Goal: Task Accomplishment & Management: Use online tool/utility

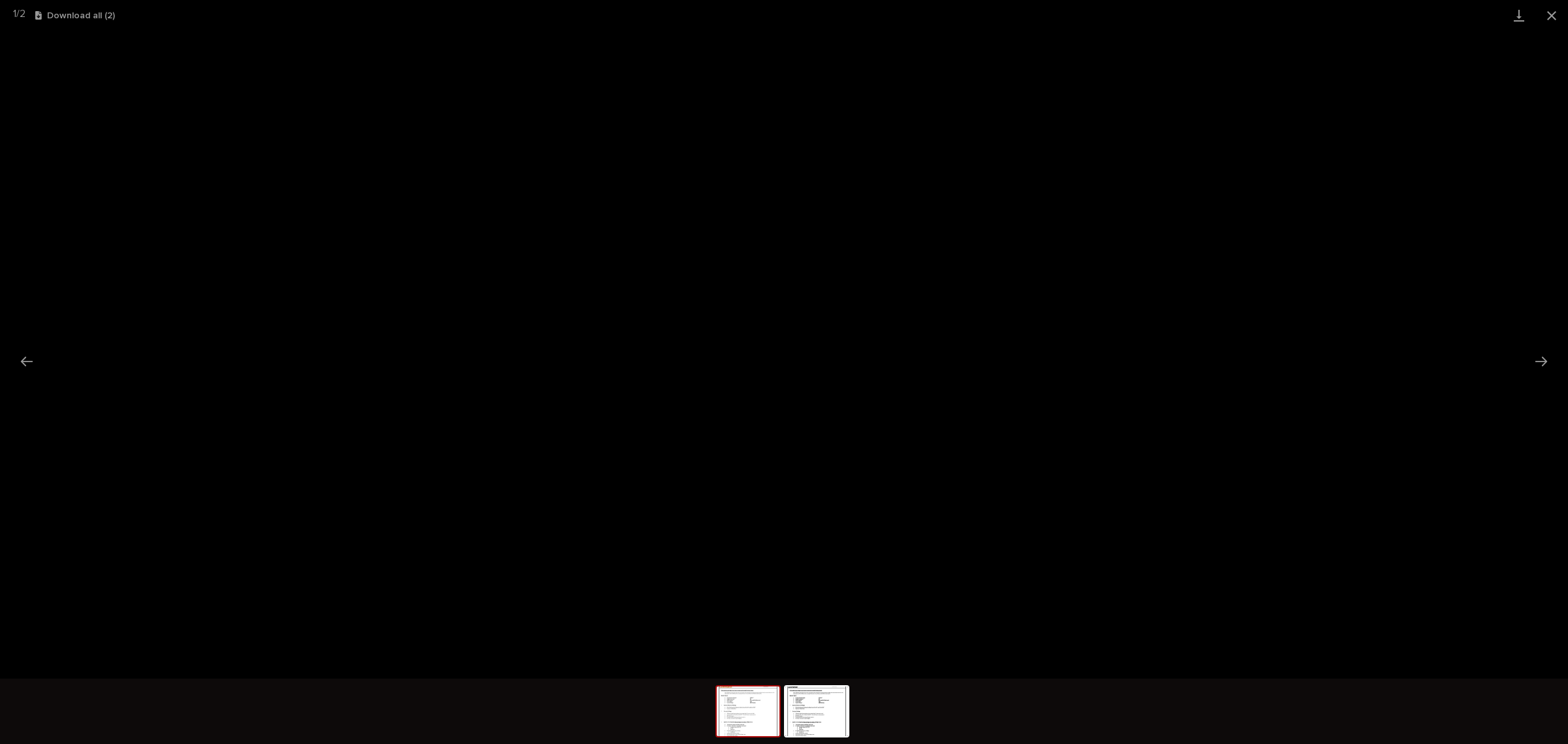
scroll to position [32, 0]
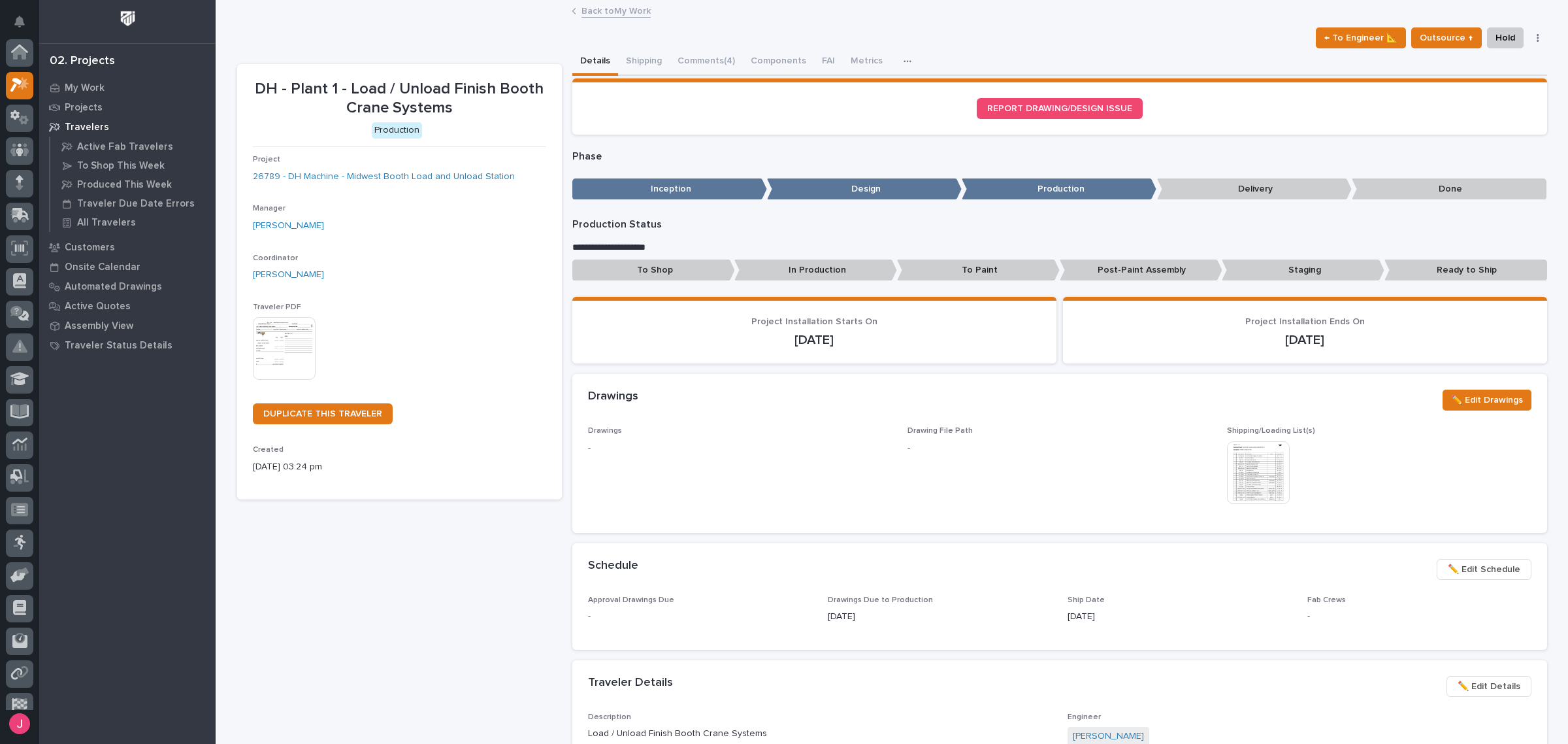
scroll to position [32, 0]
click at [606, 4] on link "Back to My Work" at bounding box center [616, 10] width 70 height 15
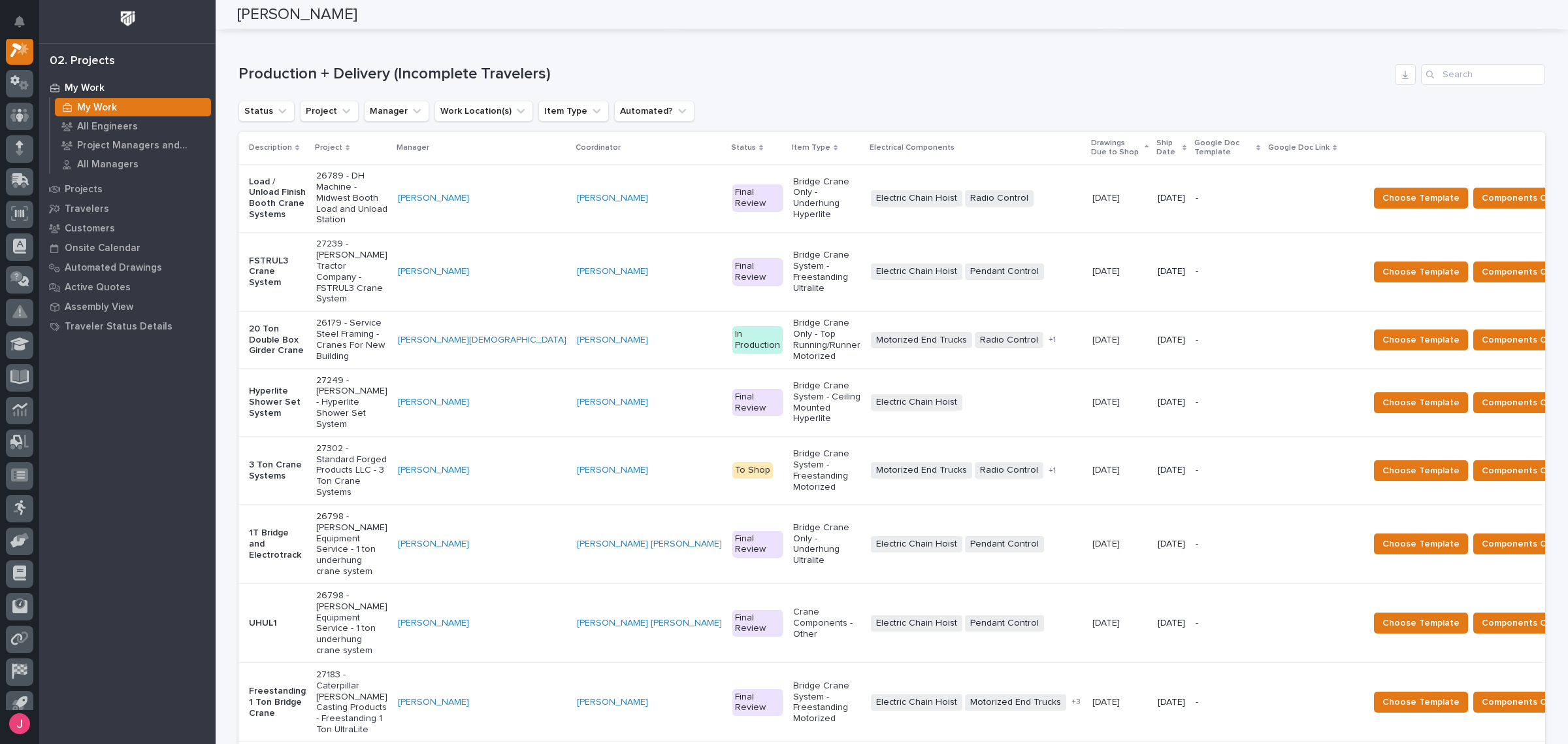
scroll to position [163, 0]
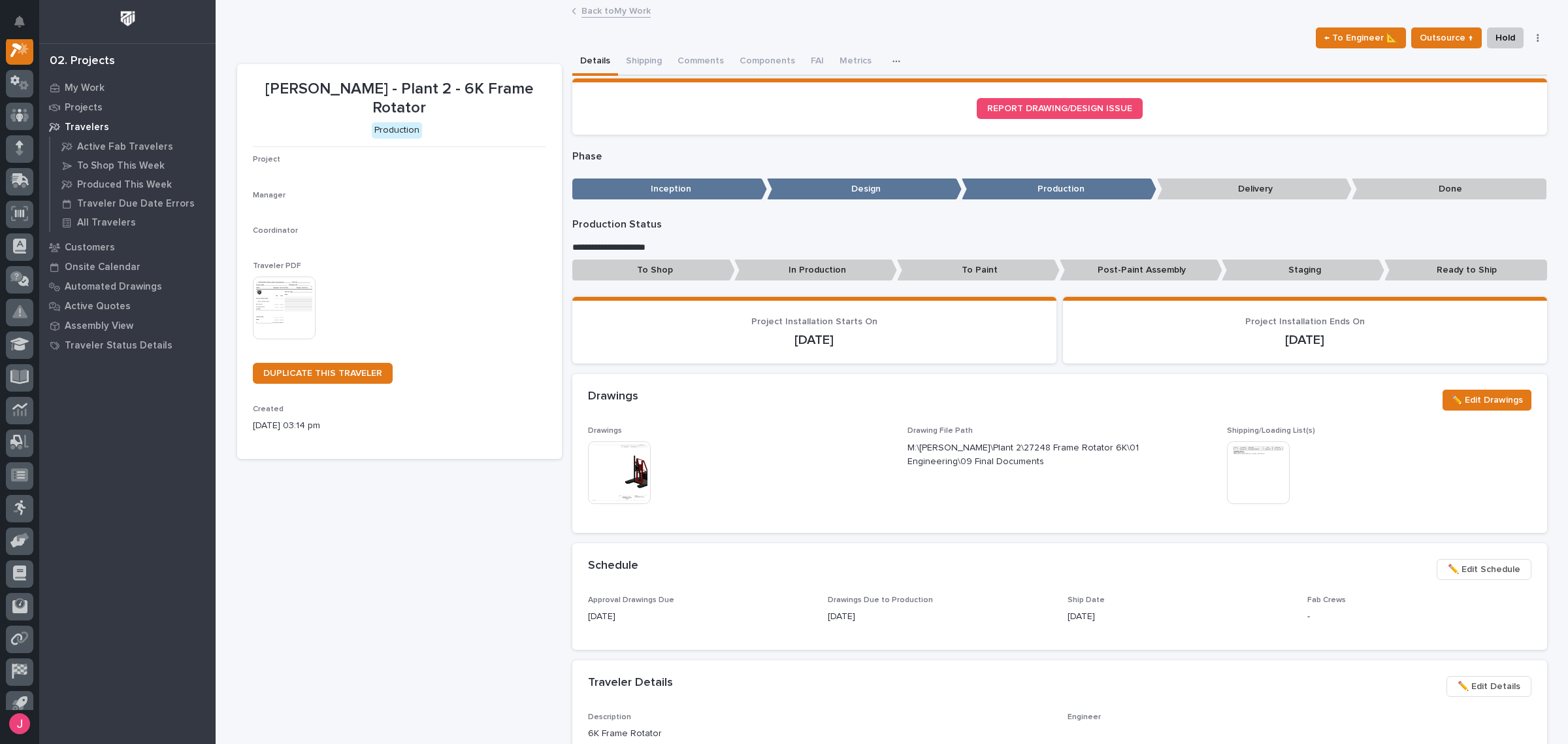
scroll to position [32, 0]
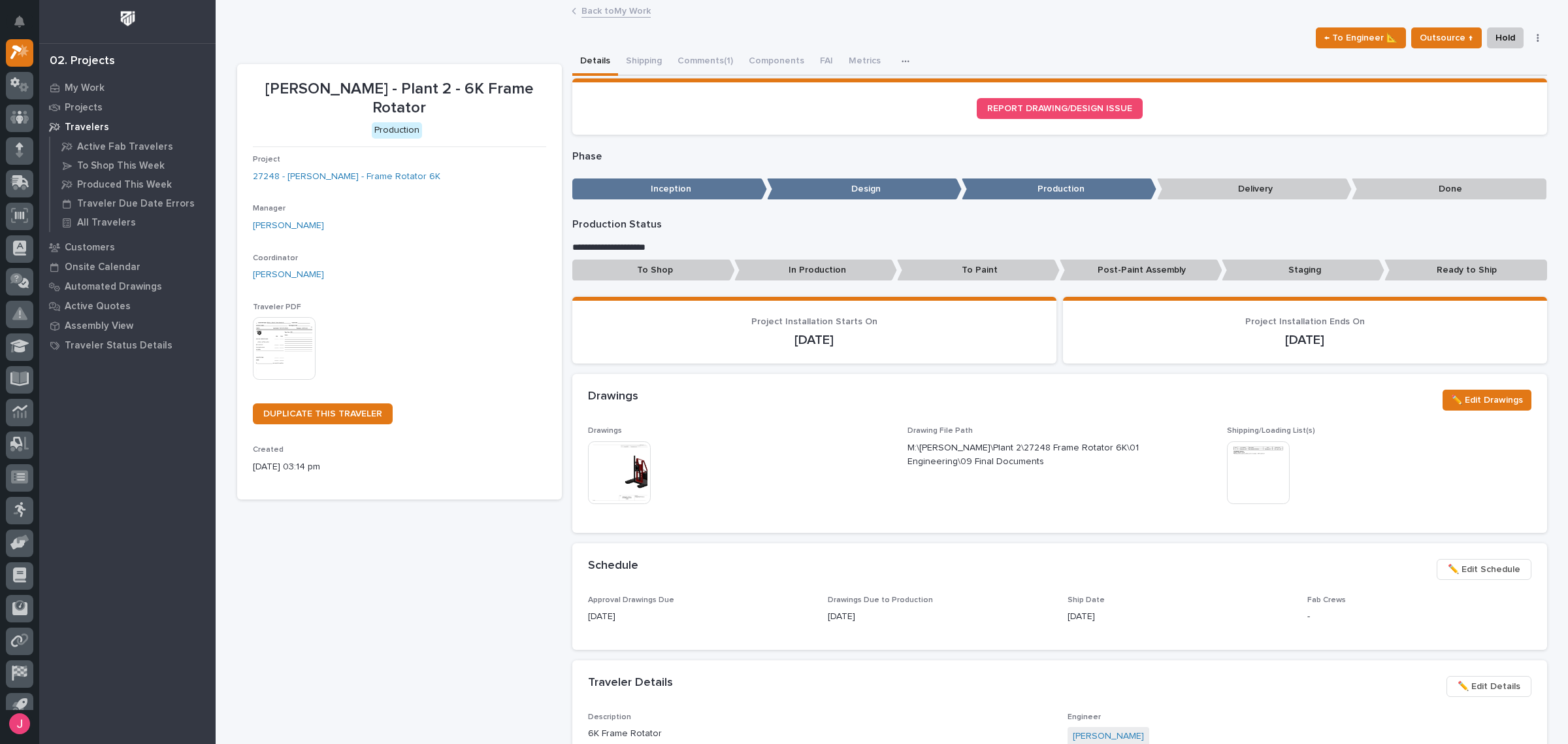
click at [612, 14] on link "Back to My Work" at bounding box center [616, 10] width 70 height 15
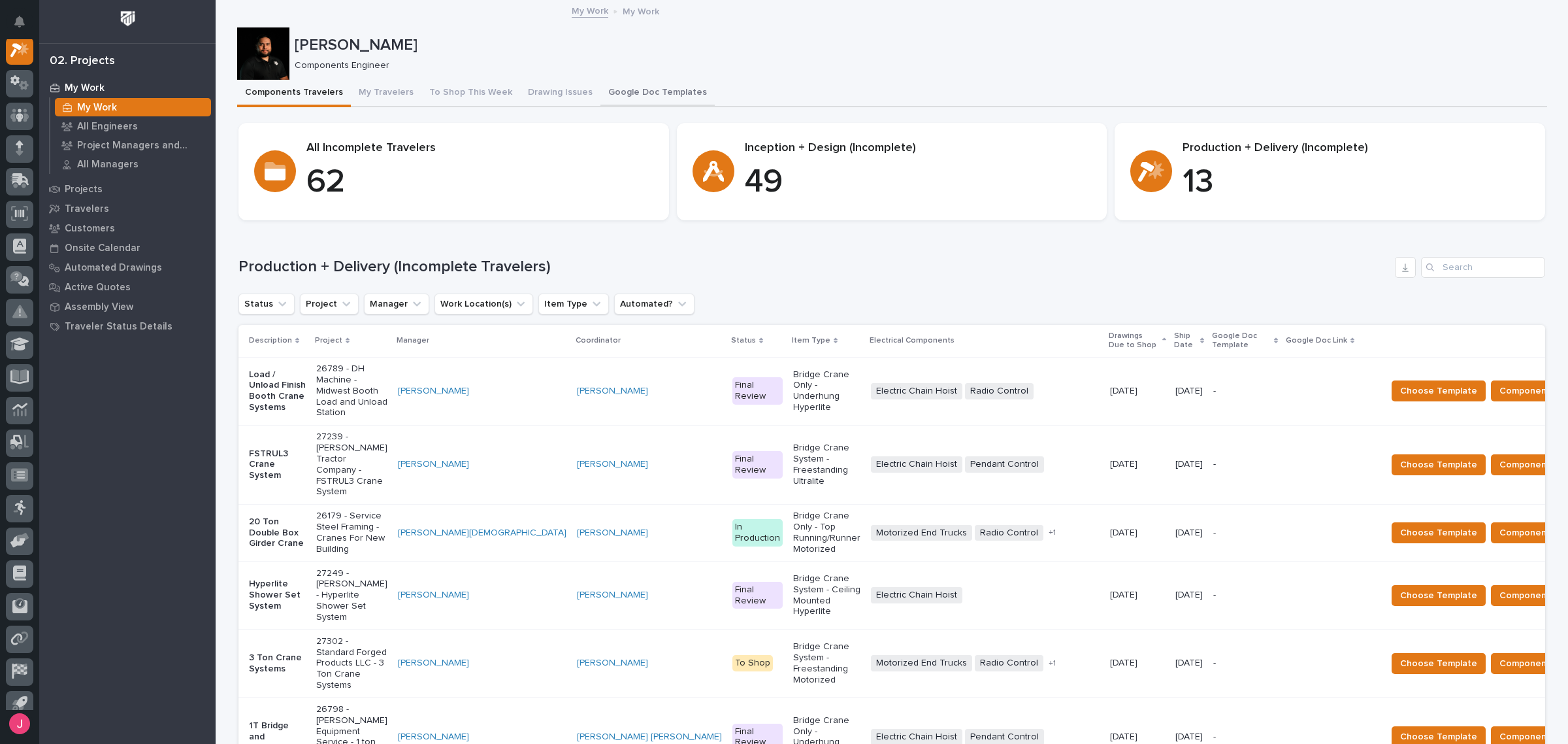
click at [668, 83] on button "Google Doc Templates" at bounding box center [657, 94] width 114 height 28
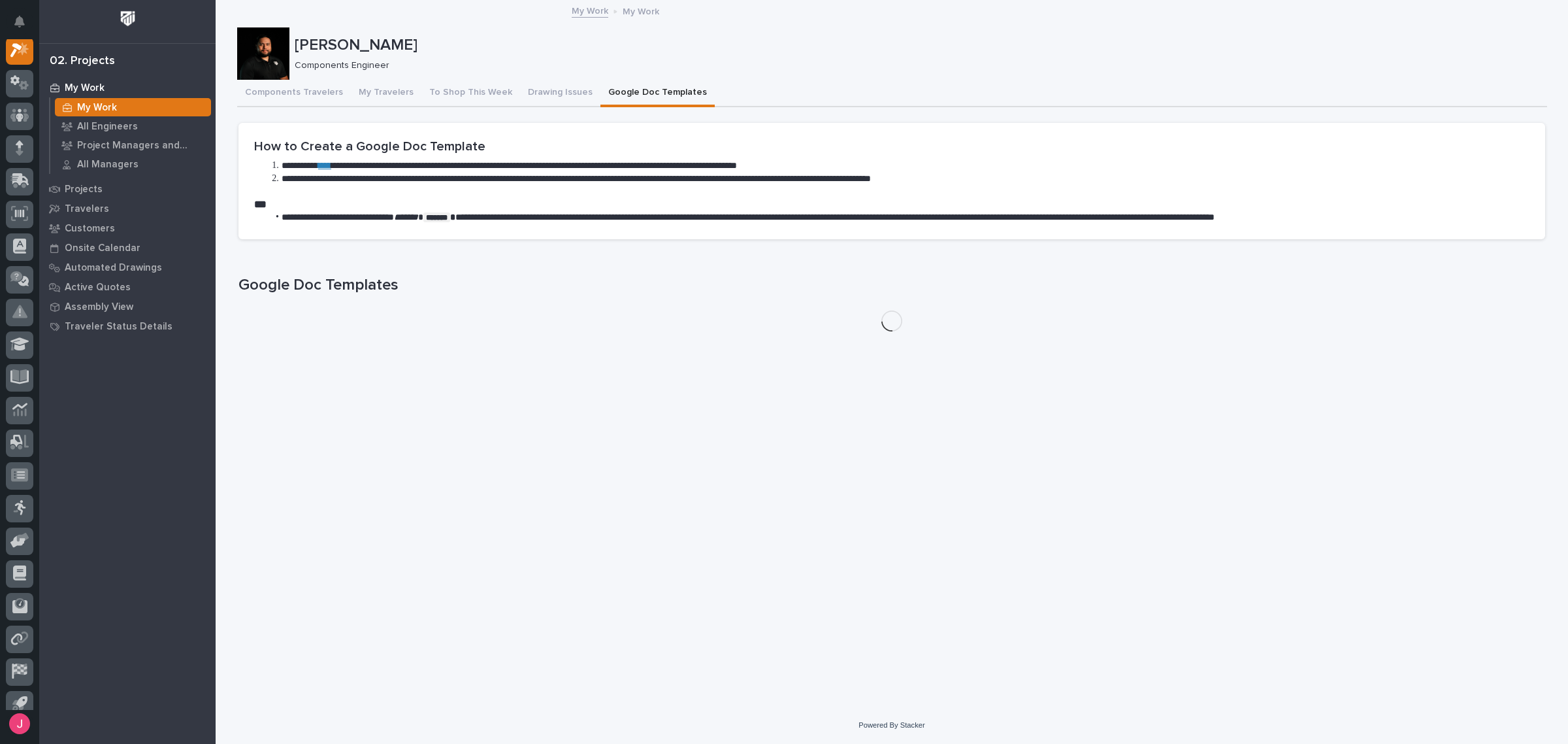
scroll to position [32, 0]
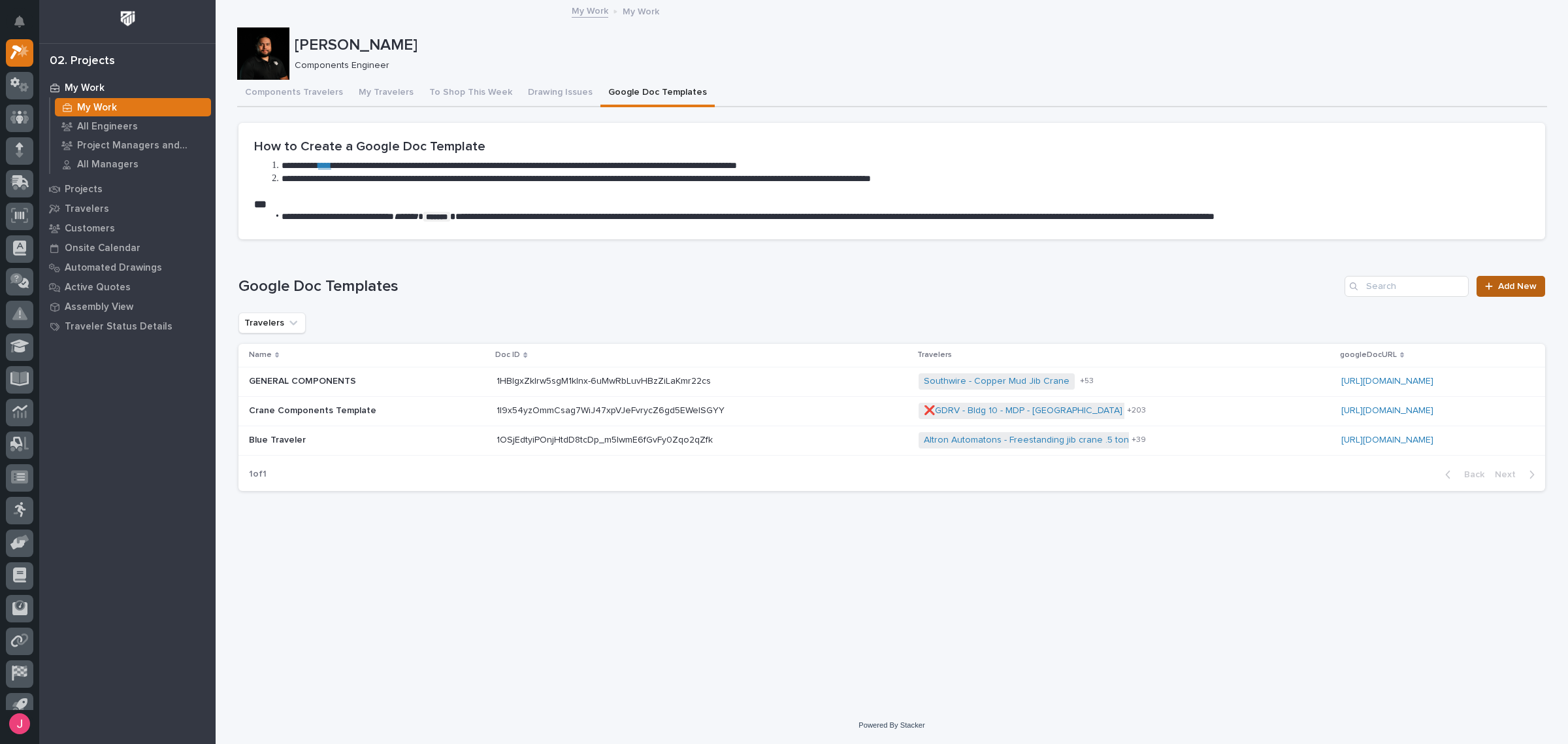
click at [1534, 282] on span "Add New" at bounding box center [1518, 287] width 39 height 9
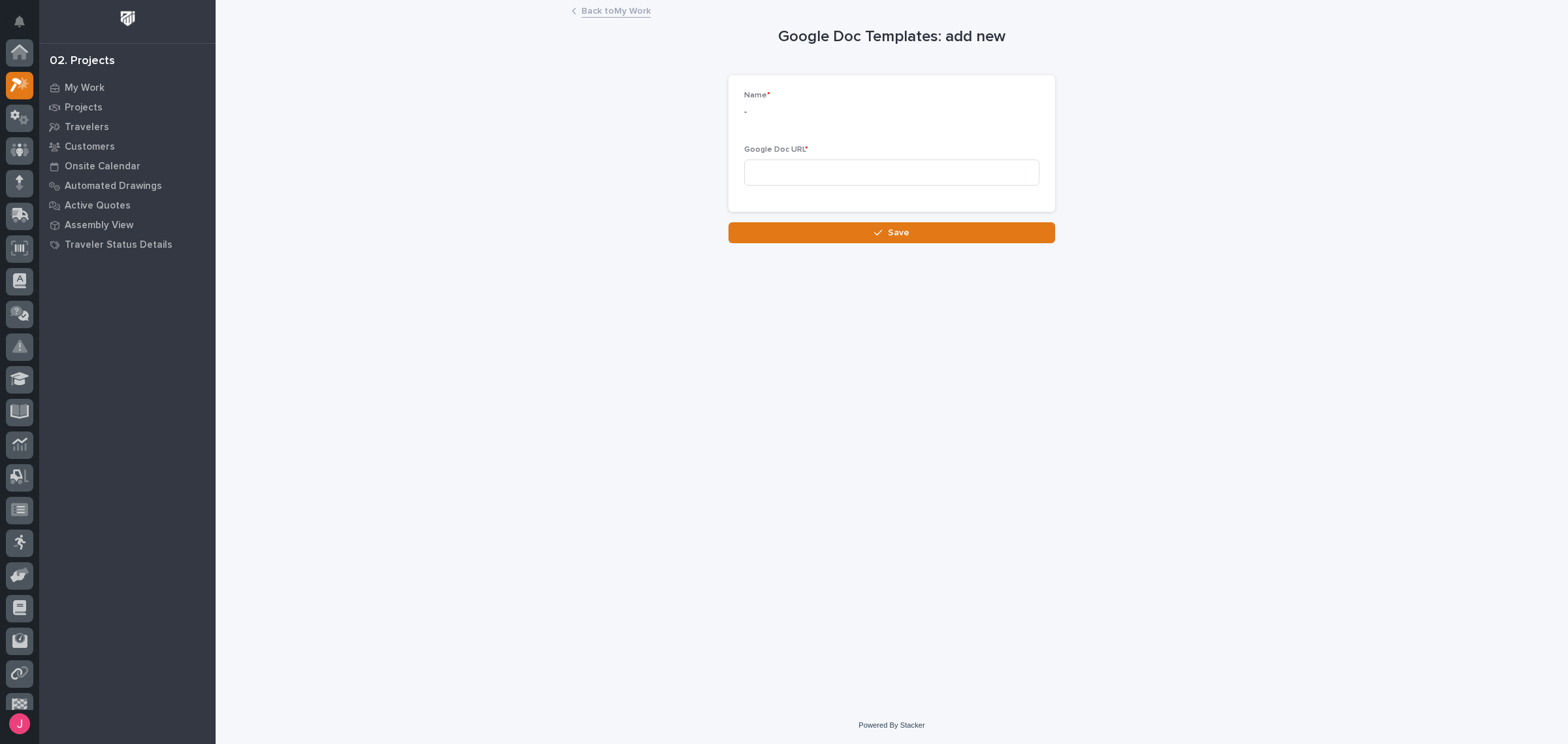
scroll to position [32, 0]
click at [873, 180] on input at bounding box center [892, 173] width 295 height 26
paste input "https://docs.google.com/document/d/1N9fLUfcjwp2ZsPkVsRW3Wb465GPiHvhJzFfskqv2HNk…"
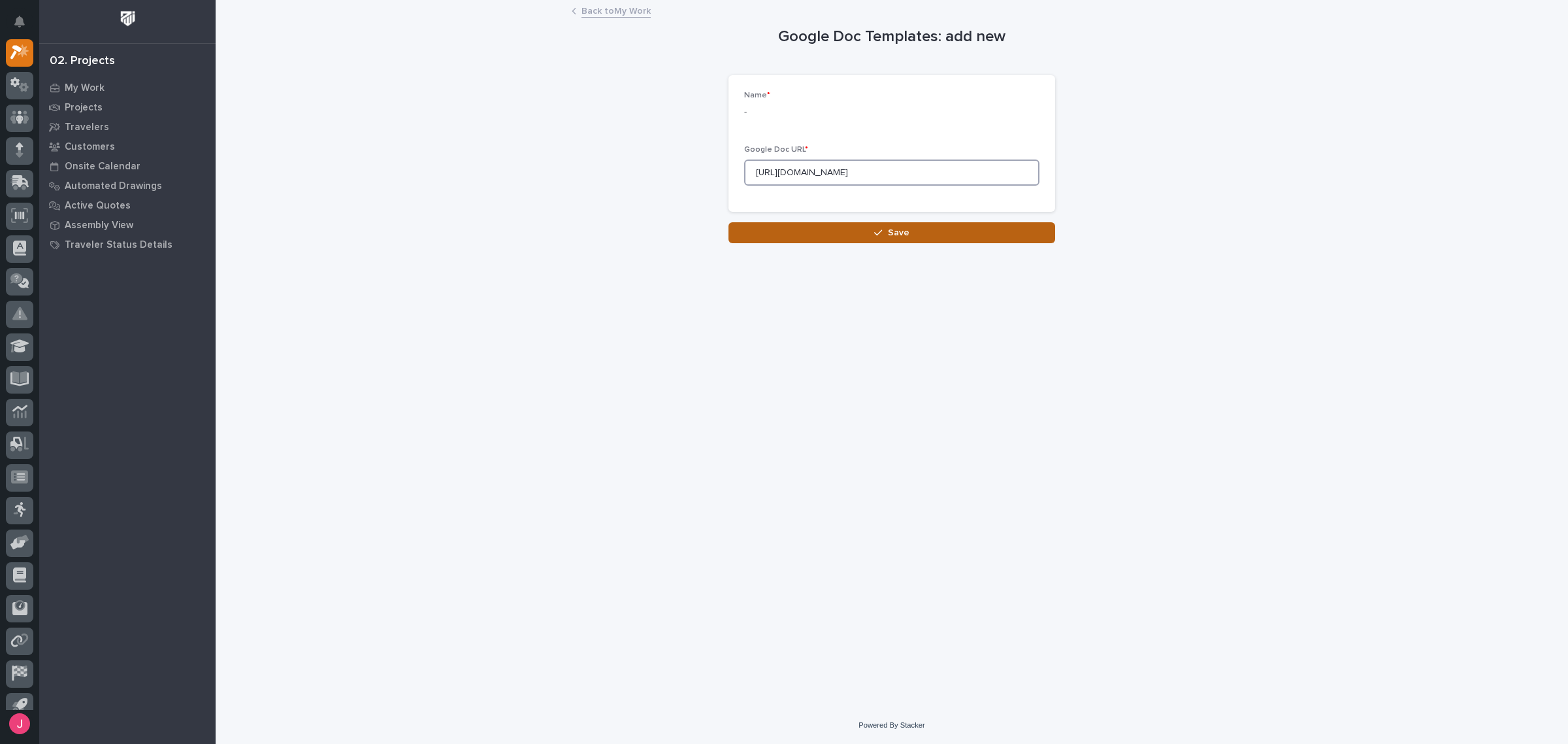
type input "https://docs.google.com/document/d/1N9fLUfcjwp2ZsPkVsRW3Wb465GPiHvhJzFfskqv2HNk…"
click at [902, 234] on span "Save" at bounding box center [899, 233] width 21 height 12
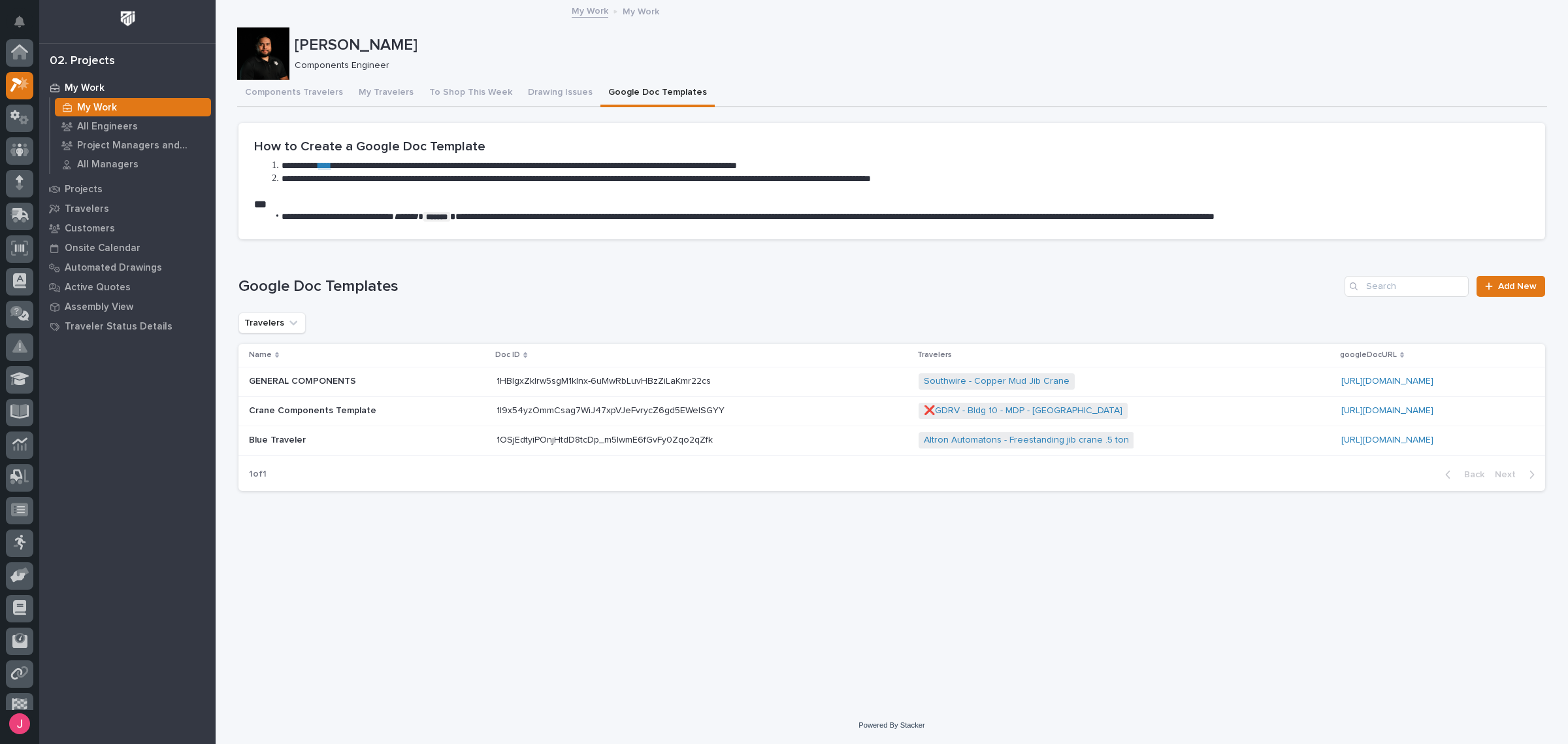
scroll to position [32, 0]
drag, startPoint x: 762, startPoint y: 465, endPoint x: 784, endPoint y: 543, distance: 81.0
click at [784, 543] on div "**********" at bounding box center [892, 337] width 1323 height 673
click at [319, 471] on p at bounding box center [363, 467] width 229 height 11
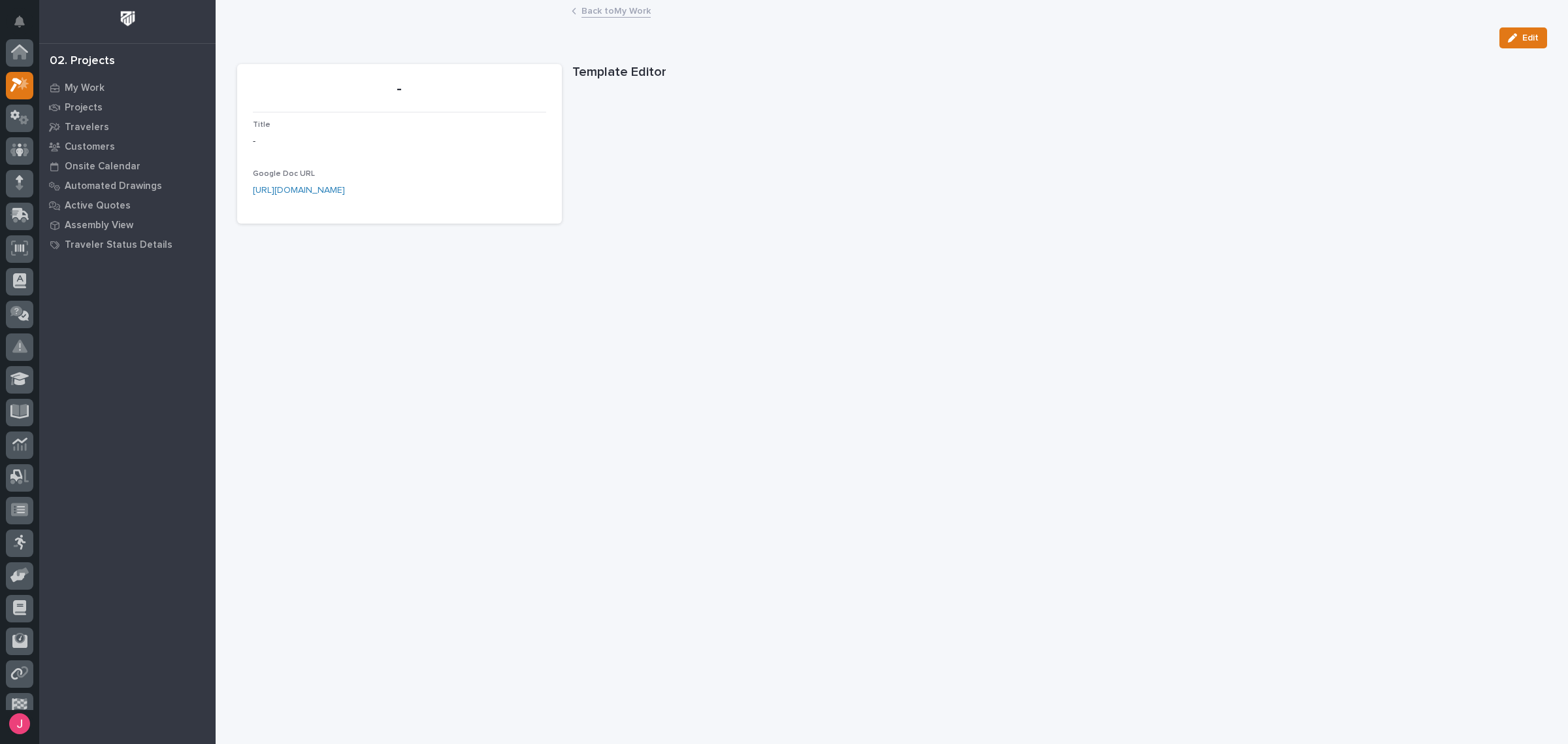
scroll to position [32, 0]
click at [392, 94] on p "-" at bounding box center [400, 89] width 293 height 19
click at [401, 83] on p "-" at bounding box center [400, 89] width 293 height 19
click at [390, 90] on p "-" at bounding box center [400, 89] width 293 height 19
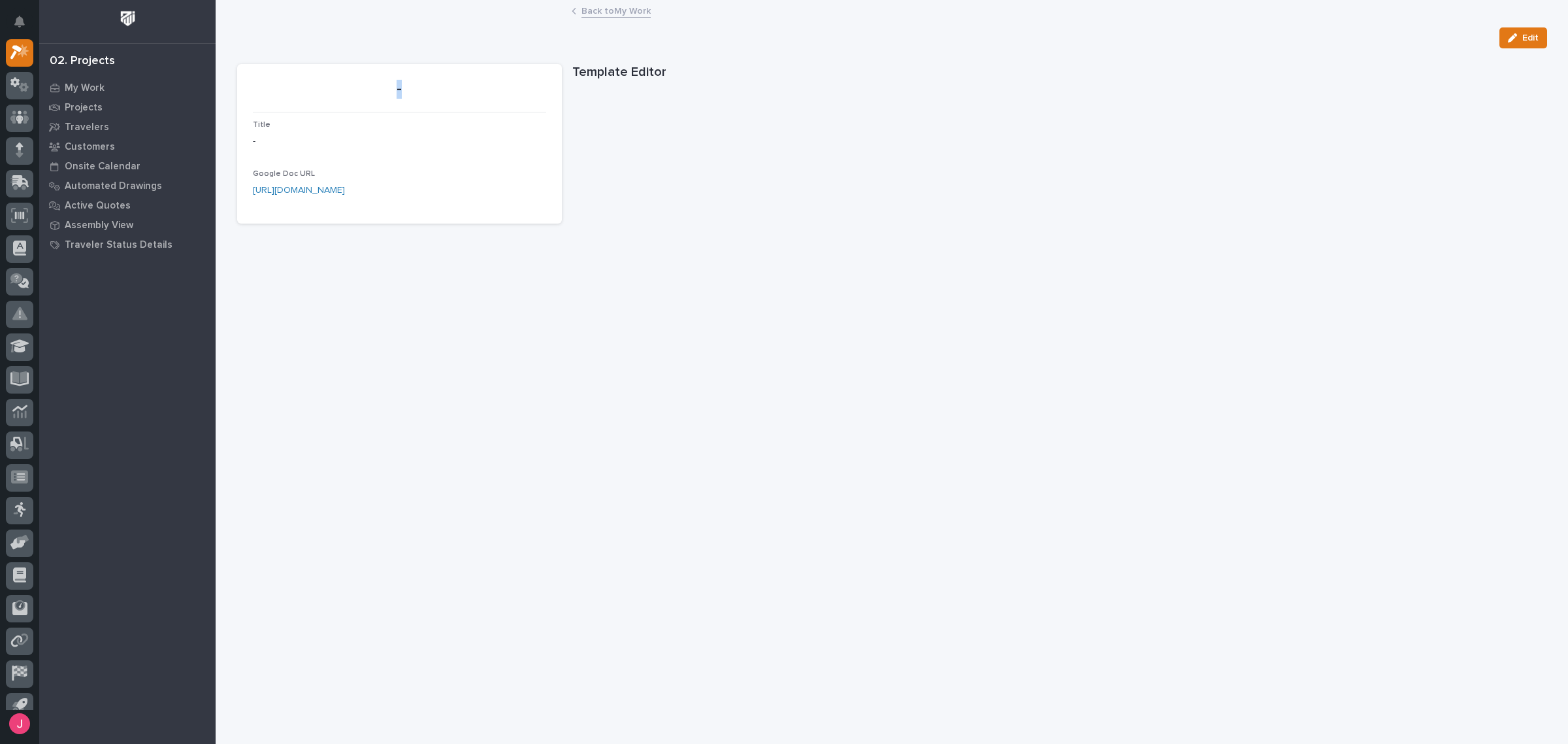
click at [390, 90] on p "-" at bounding box center [400, 89] width 293 height 19
click at [392, 88] on p "-" at bounding box center [400, 89] width 293 height 19
click at [253, 145] on p "-" at bounding box center [400, 141] width 293 height 14
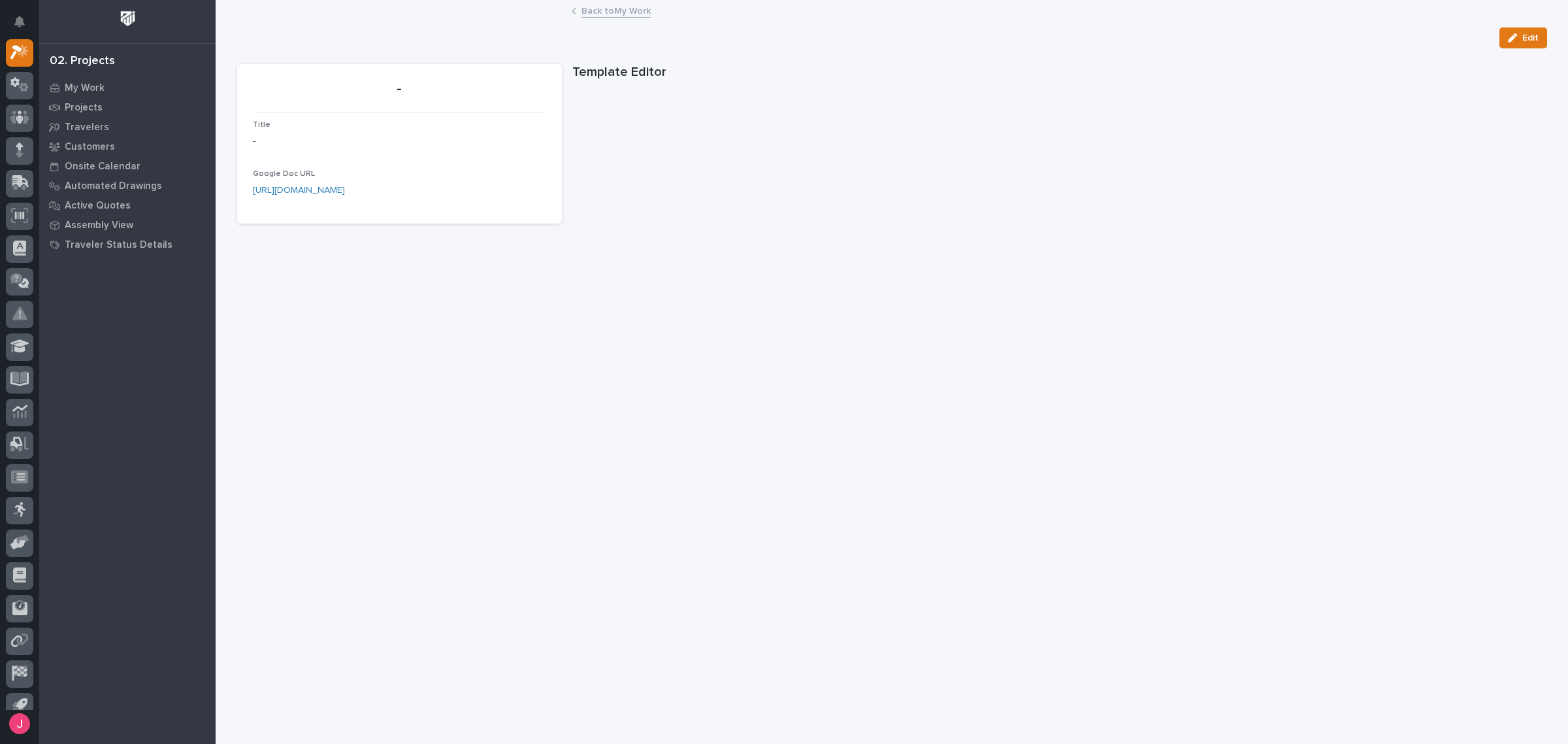
click at [253, 138] on p "-" at bounding box center [400, 141] width 293 height 14
click at [1511, 39] on icon "button" at bounding box center [1512, 38] width 9 height 9
click at [314, 154] on input at bounding box center [400, 153] width 293 height 26
type input "S"
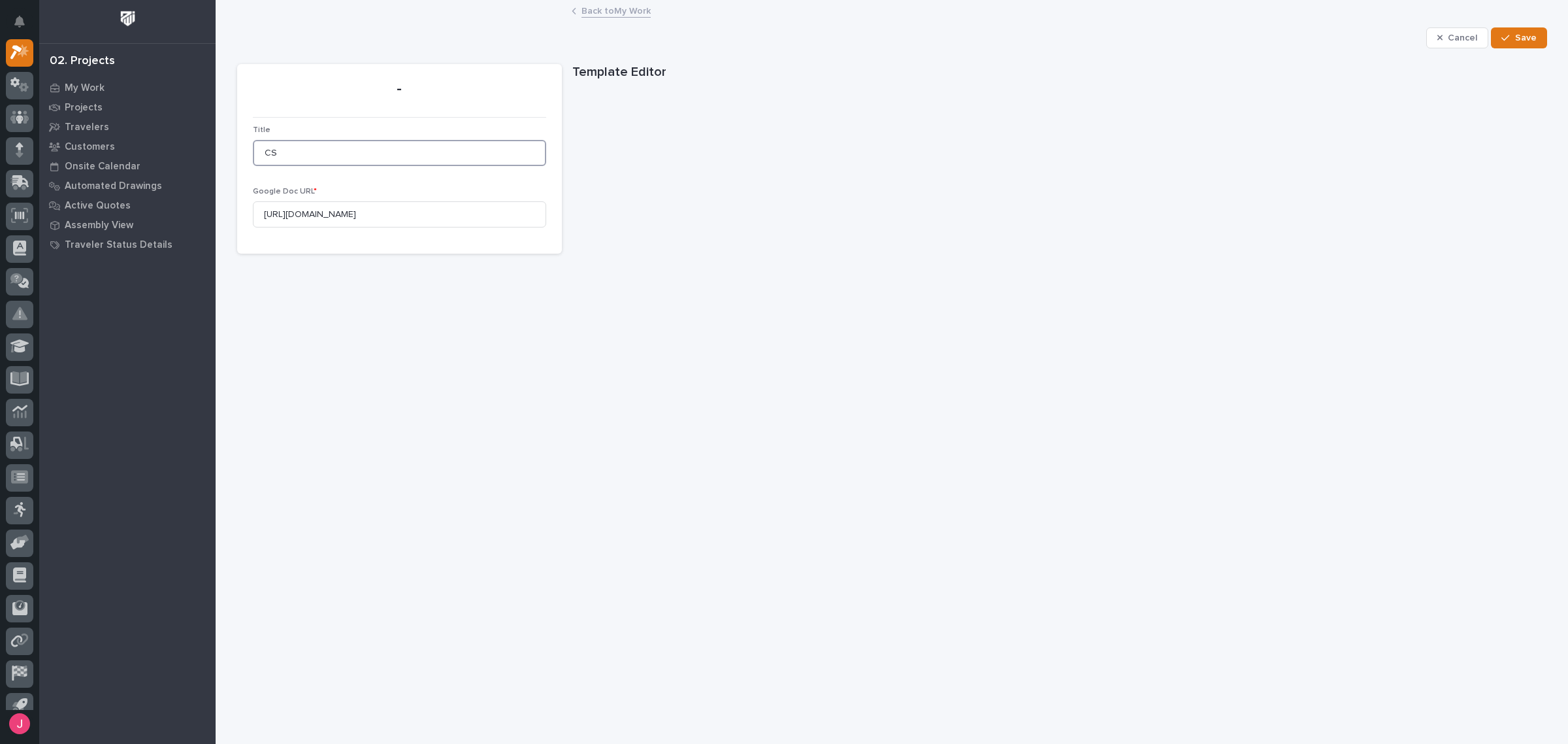
type input "C"
type input "CS Blue Traveler"
click at [1515, 32] on span "Save" at bounding box center [1525, 38] width 21 height 12
click at [612, 8] on link "Back to My Work" at bounding box center [616, 10] width 70 height 15
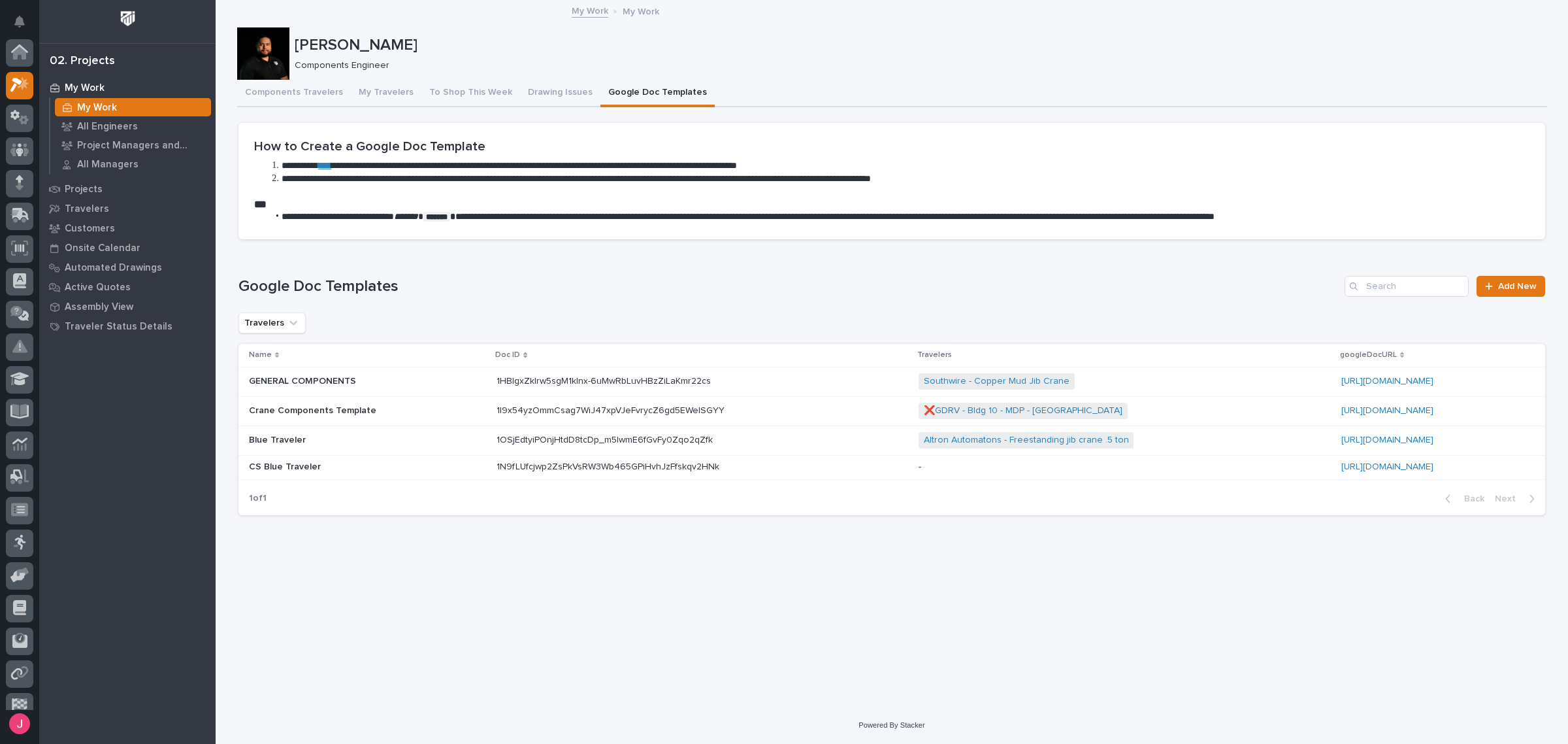
scroll to position [34, 0]
click at [305, 99] on button "Components Travelers" at bounding box center [294, 94] width 114 height 28
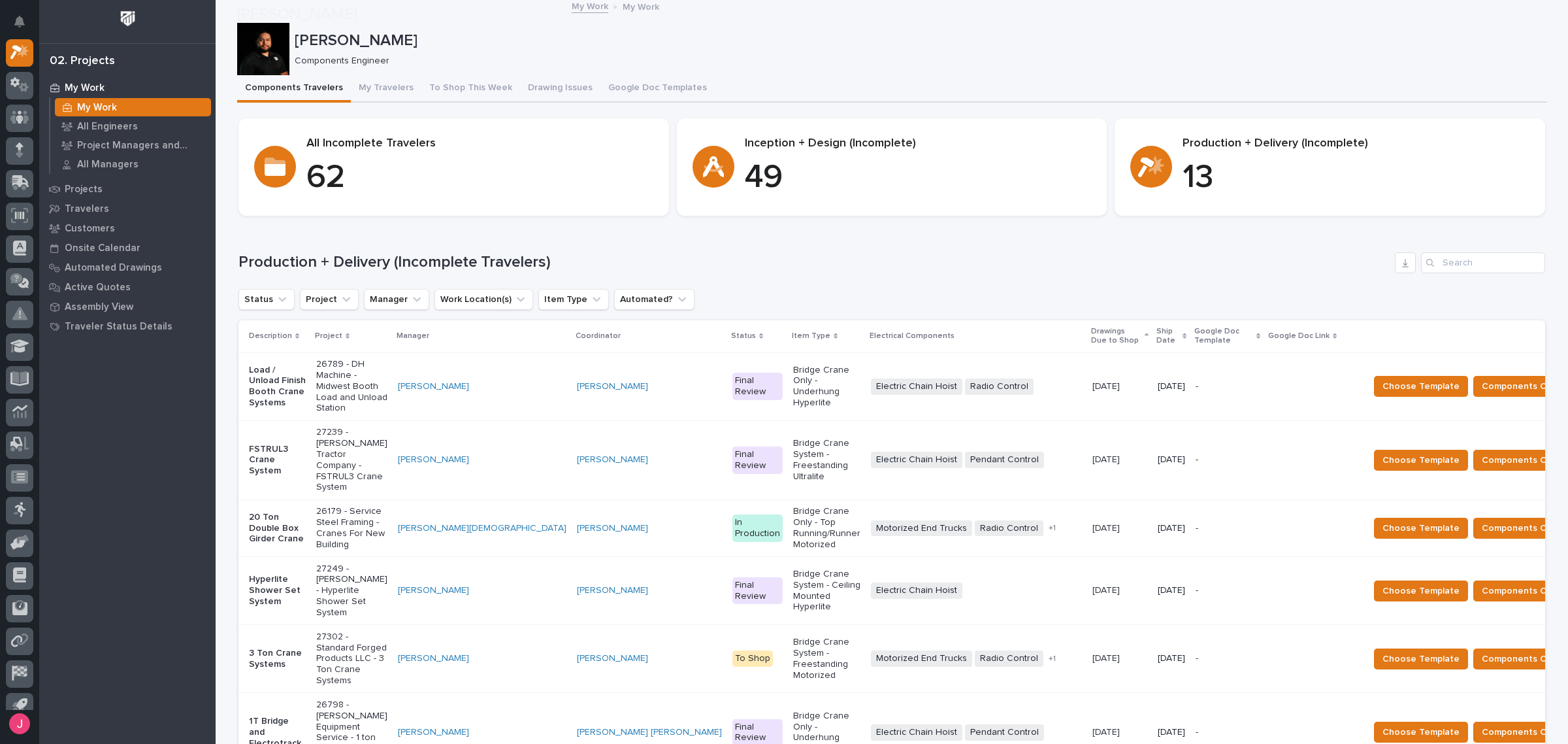
scroll to position [494, 0]
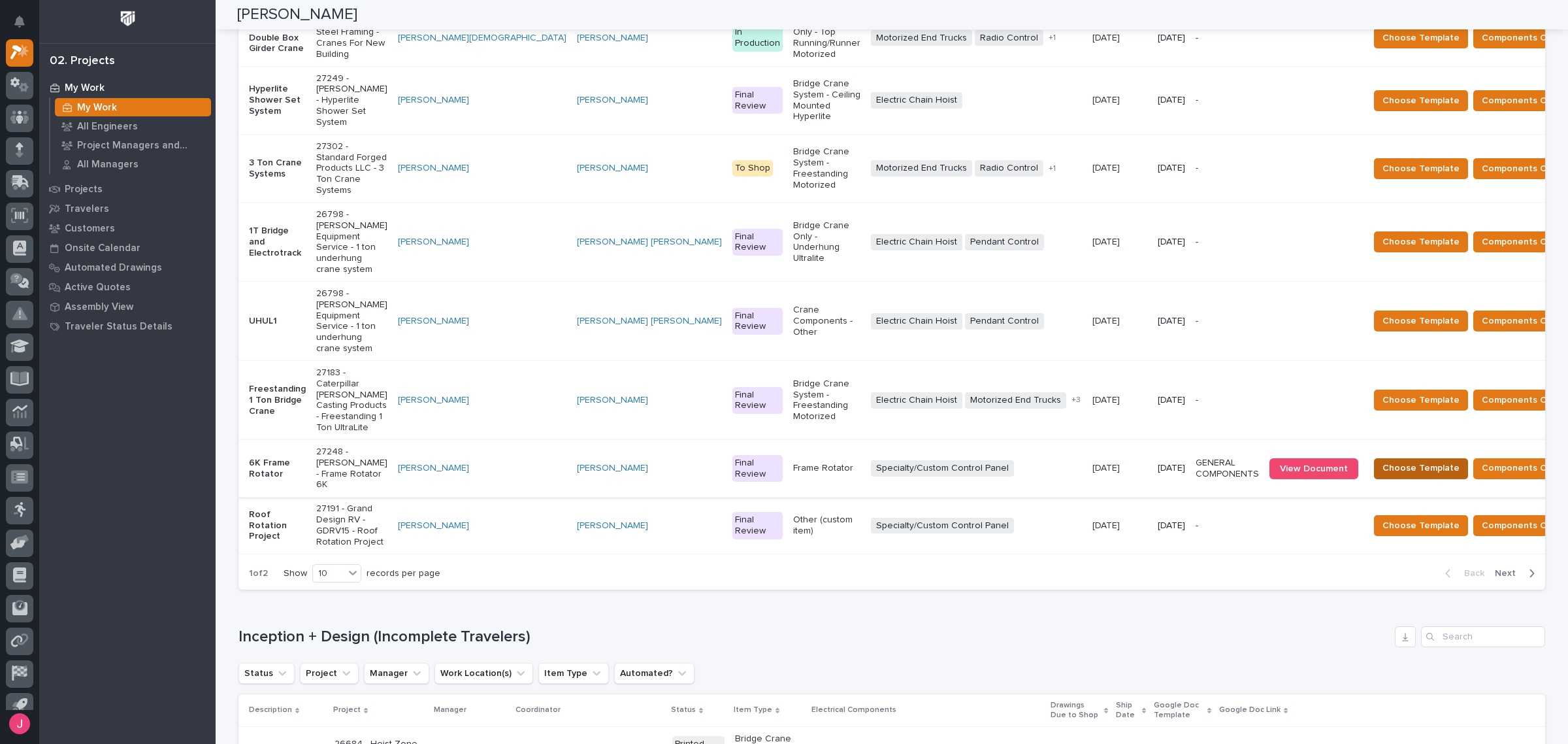
click at [1383, 460] on span "Choose Template" at bounding box center [1421, 468] width 77 height 16
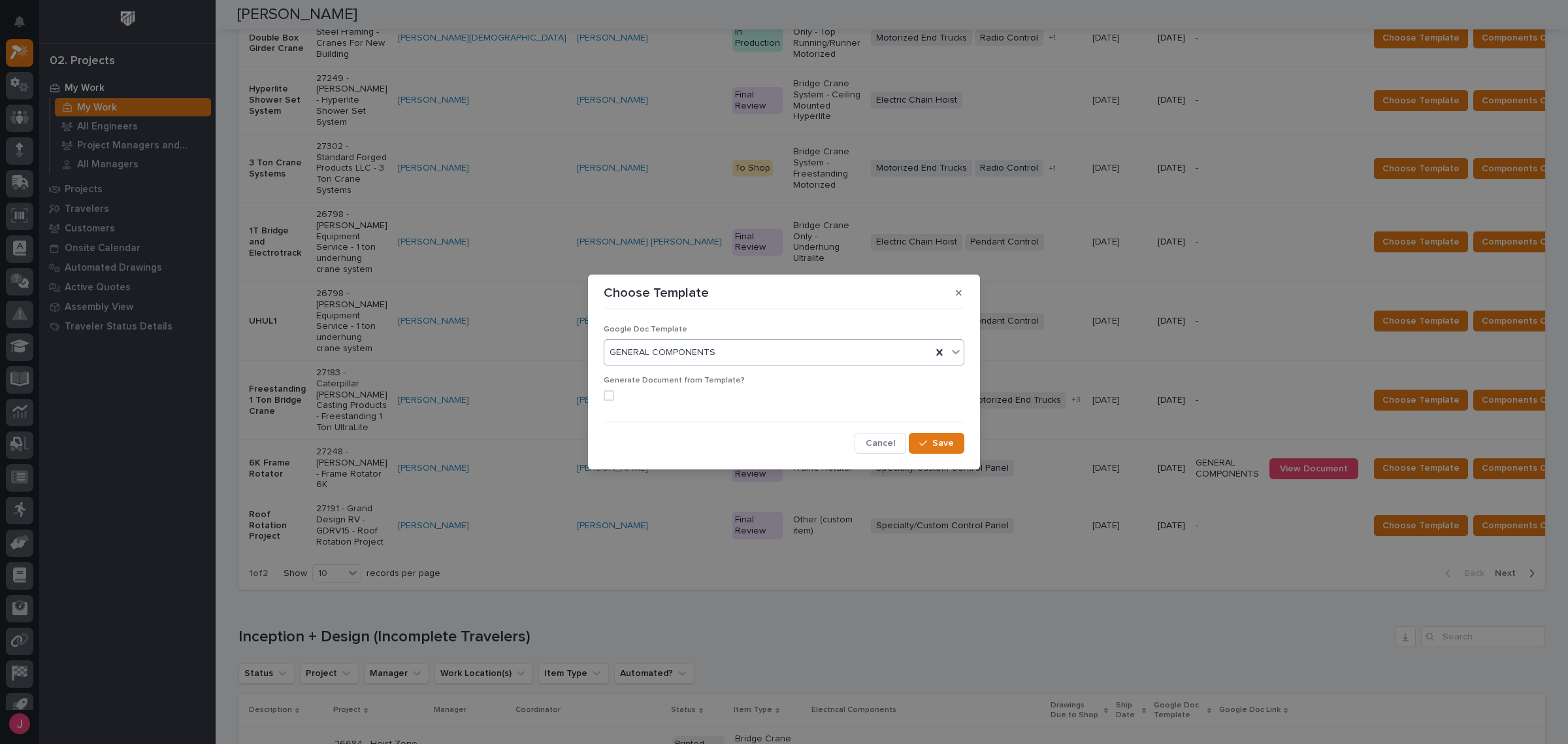
click at [729, 349] on div "GENERAL COMPONENTS" at bounding box center [768, 353] width 327 height 21
click at [1118, 431] on div "Choose Template Google Doc Template GENERAL COMPONENTS Generate Document from T…" at bounding box center [784, 372] width 1568 height 744
click at [956, 294] on icon "button" at bounding box center [959, 293] width 6 height 9
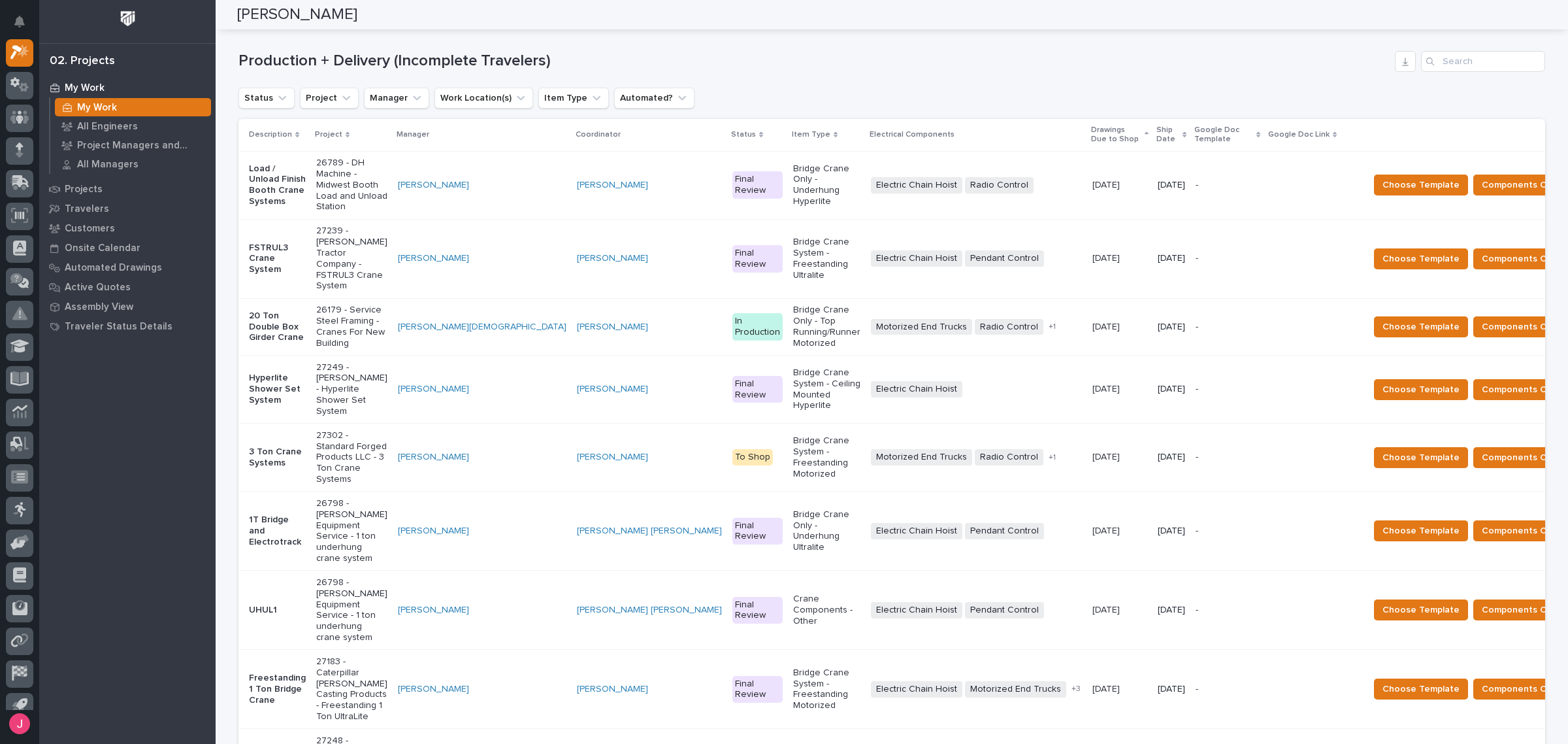
scroll to position [331, 0]
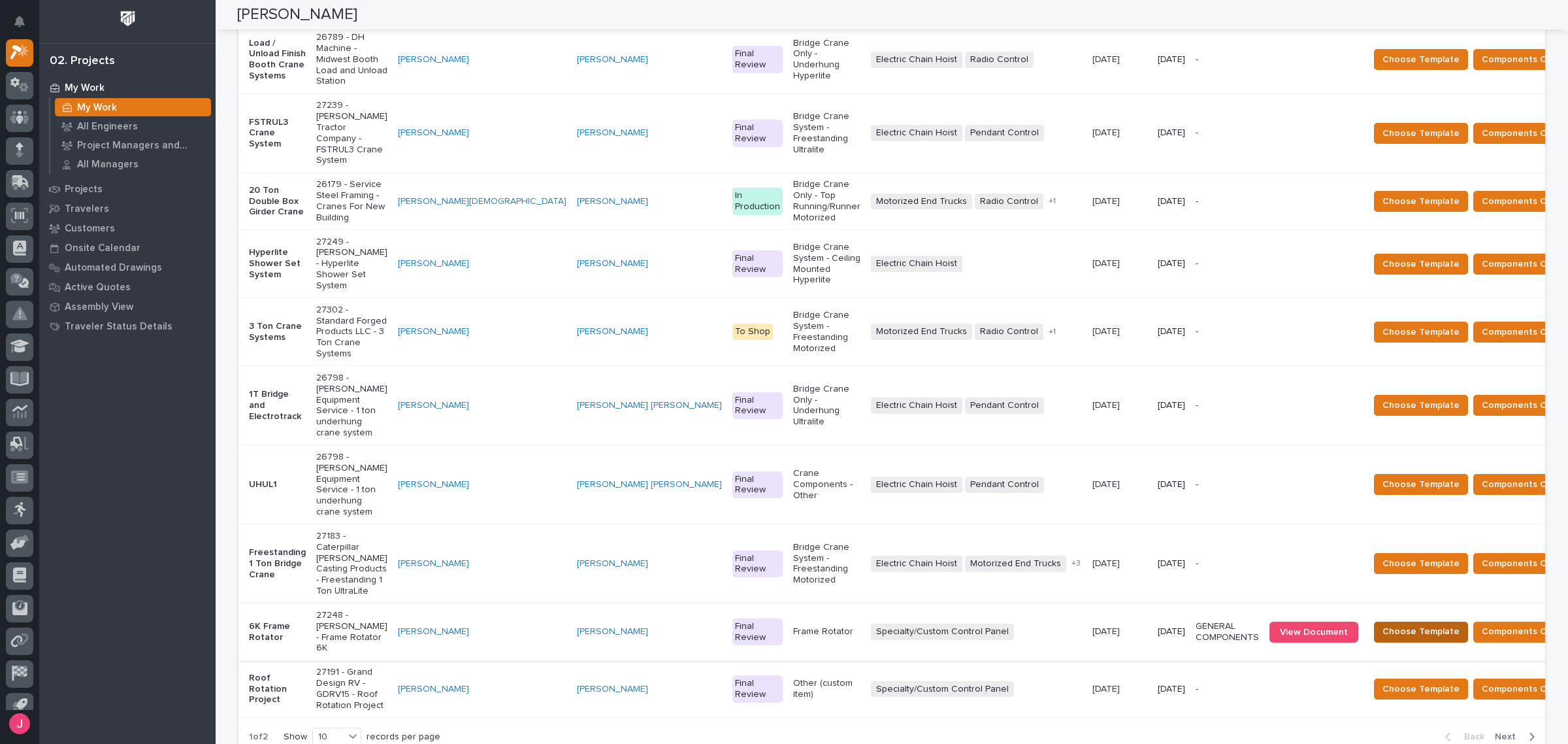
click at [1383, 623] on span "Choose Template" at bounding box center [1421, 631] width 77 height 16
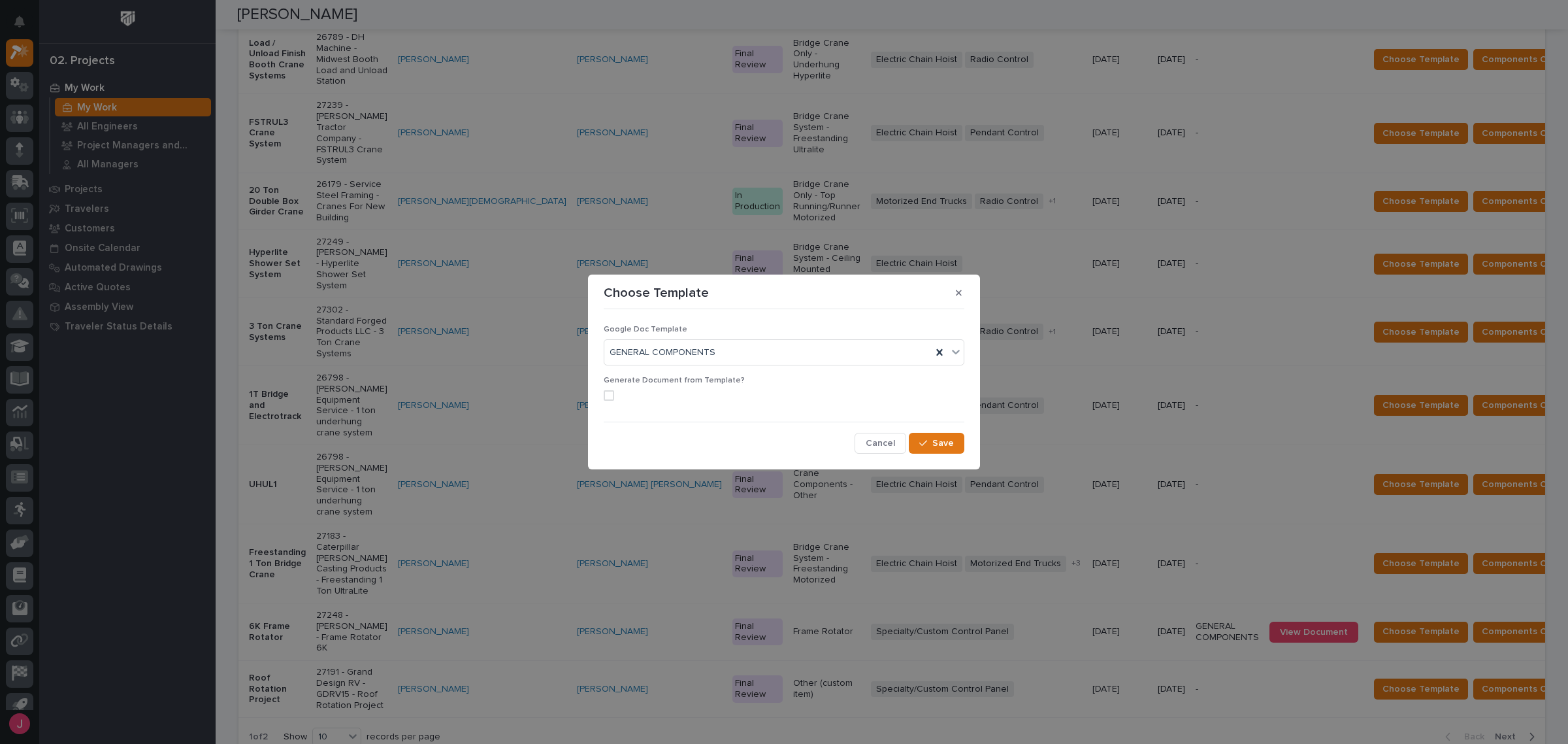
click at [759, 368] on div "Google Doc Template GENERAL COMPONENTS" at bounding box center [784, 350] width 361 height 51
click at [759, 355] on div "GENERAL COMPONENTS" at bounding box center [768, 353] width 327 height 21
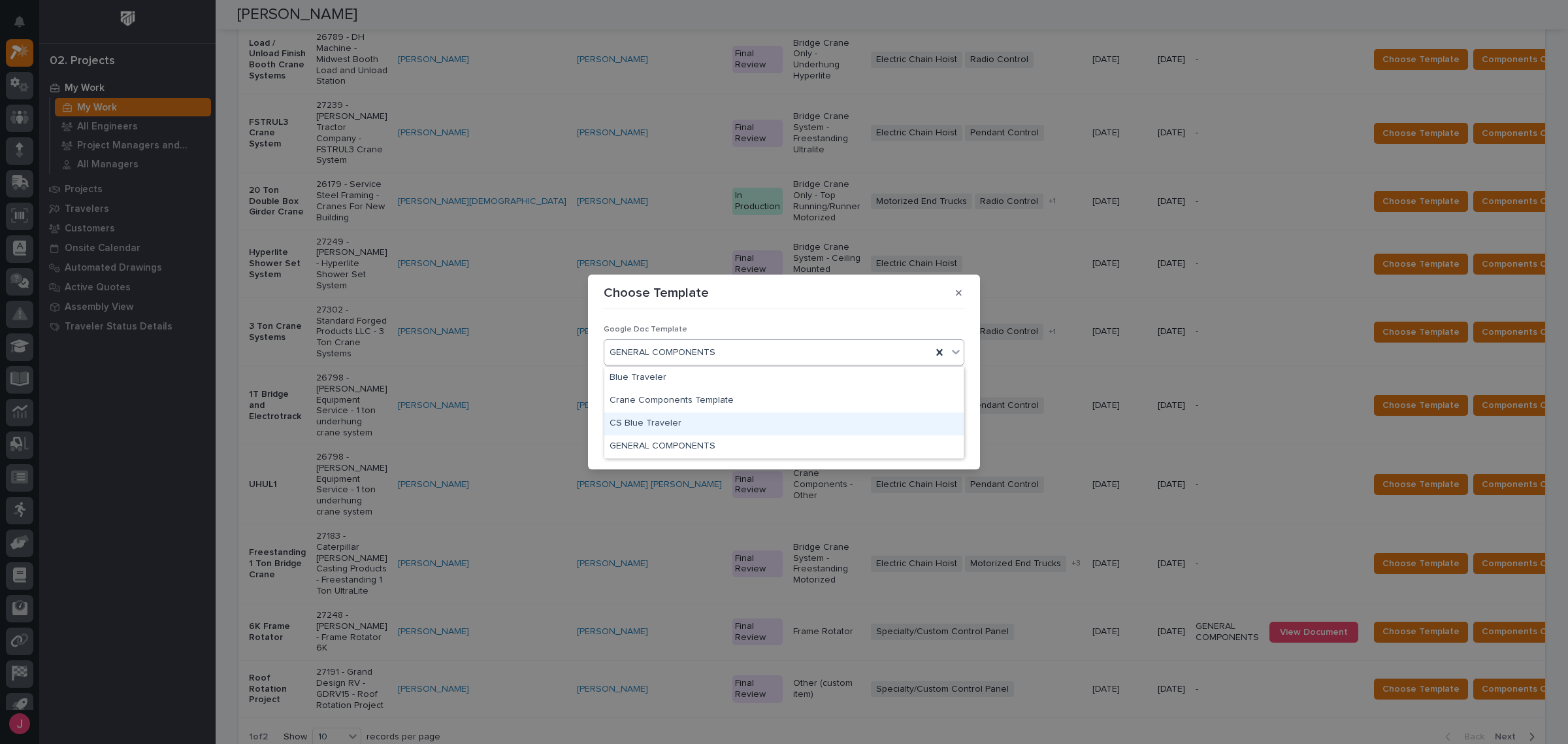
click at [670, 425] on div "CS Blue Traveler" at bounding box center [784, 424] width 360 height 23
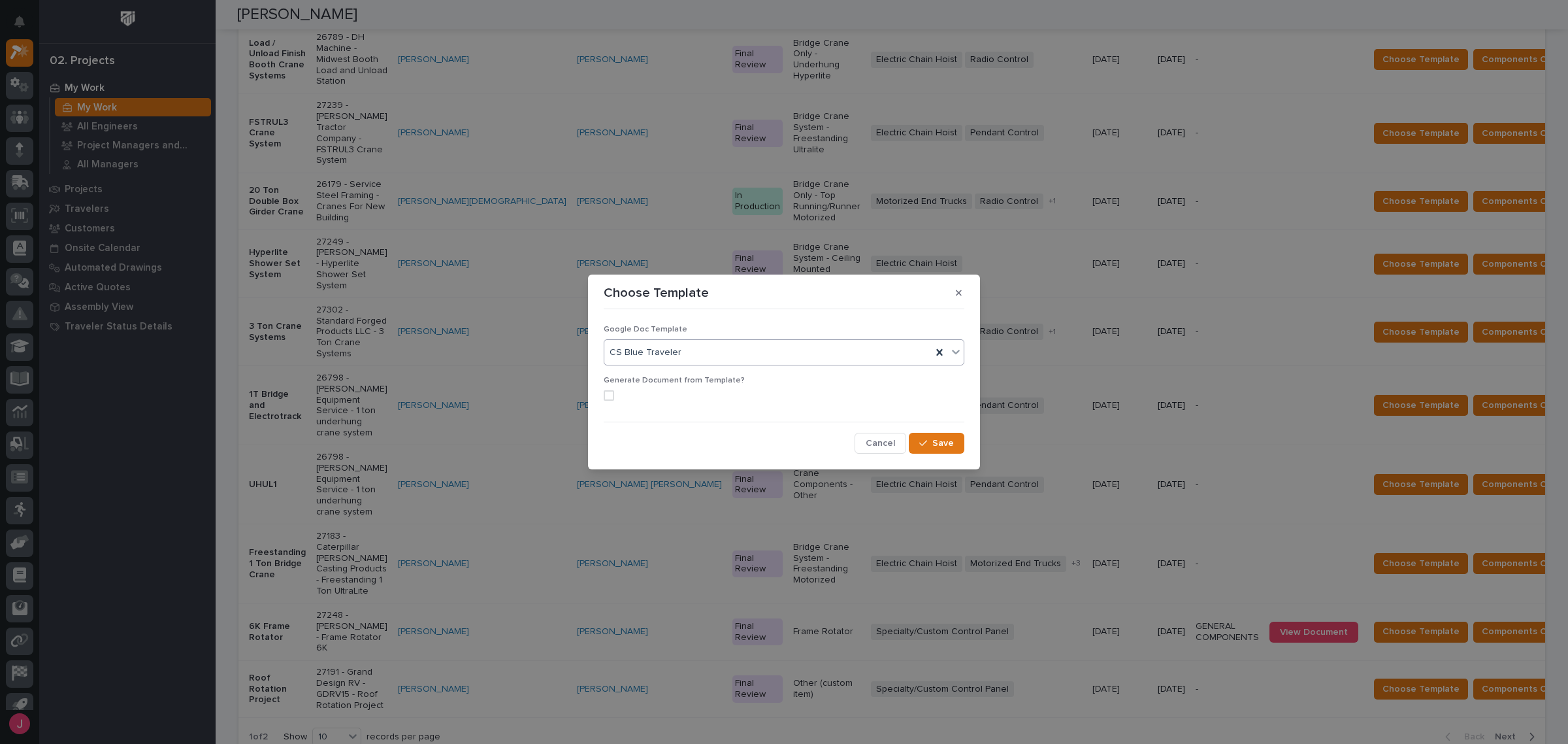
click at [604, 392] on span at bounding box center [608, 395] width 10 height 10
click at [951, 443] on span "Save" at bounding box center [943, 443] width 21 height 12
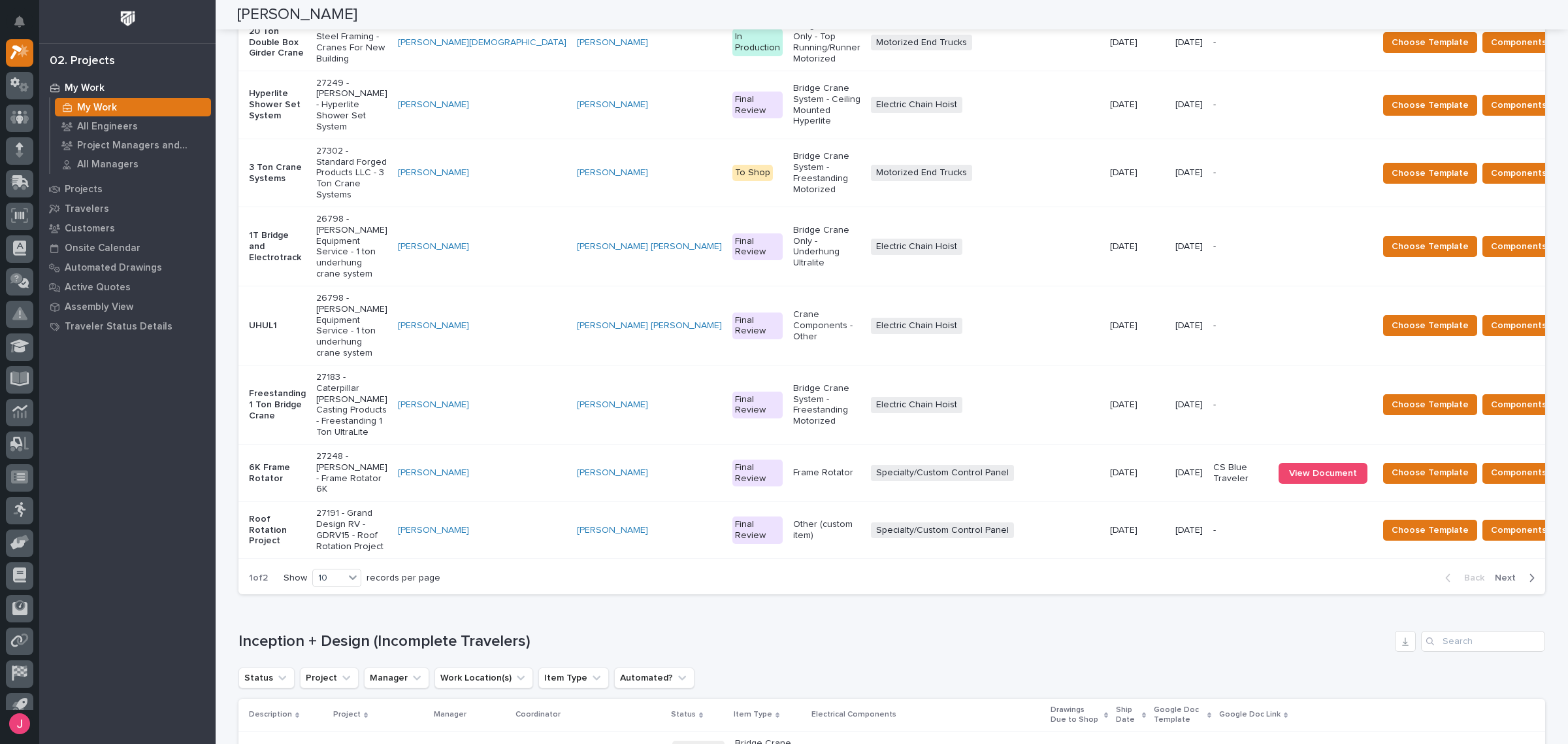
scroll to position [507, 0]
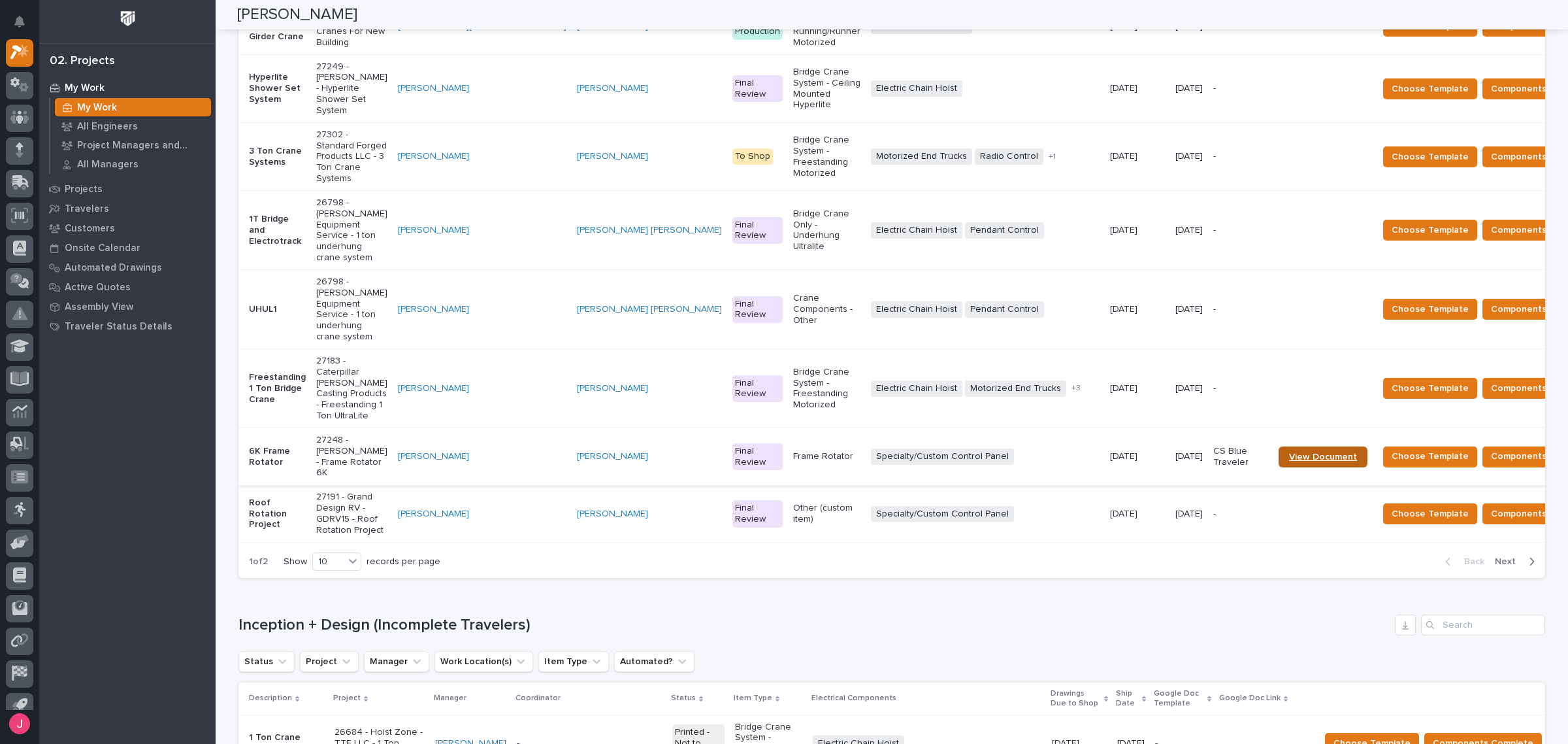
click at [1279, 446] on link "View Document" at bounding box center [1323, 456] width 89 height 21
click at [793, 451] on p "Frame Rotator" at bounding box center [826, 456] width 68 height 11
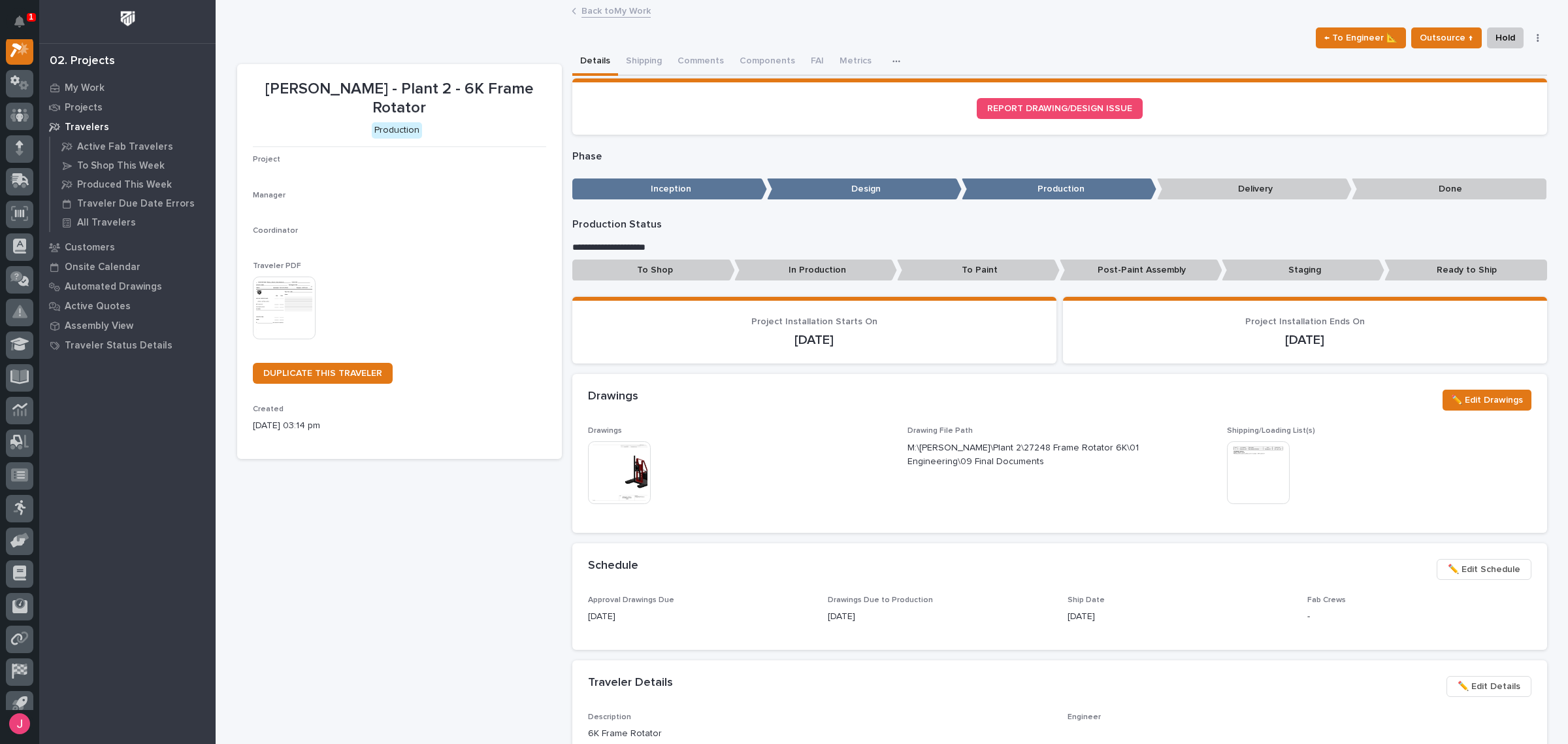
scroll to position [32, 0]
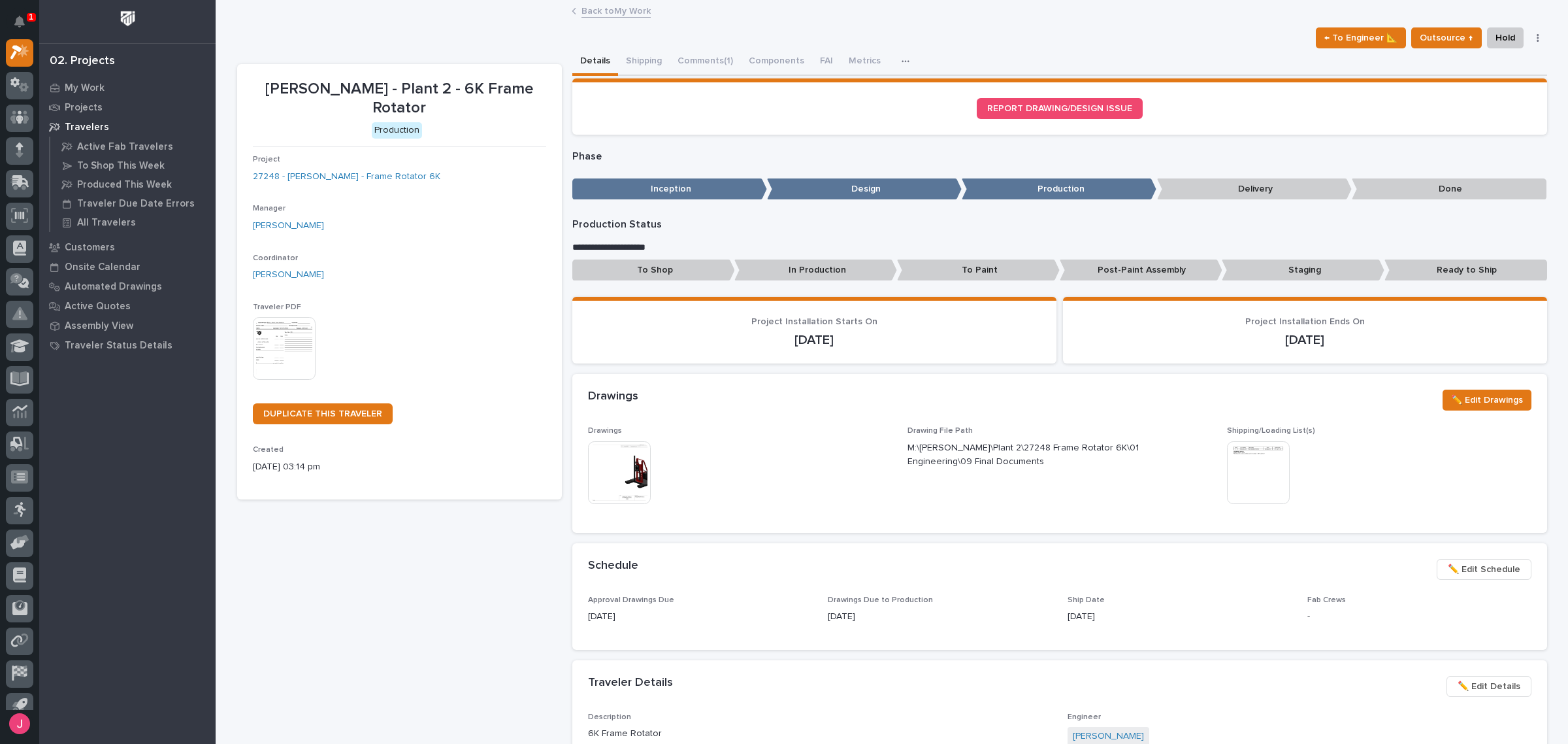
click at [625, 466] on img at bounding box center [619, 473] width 63 height 63
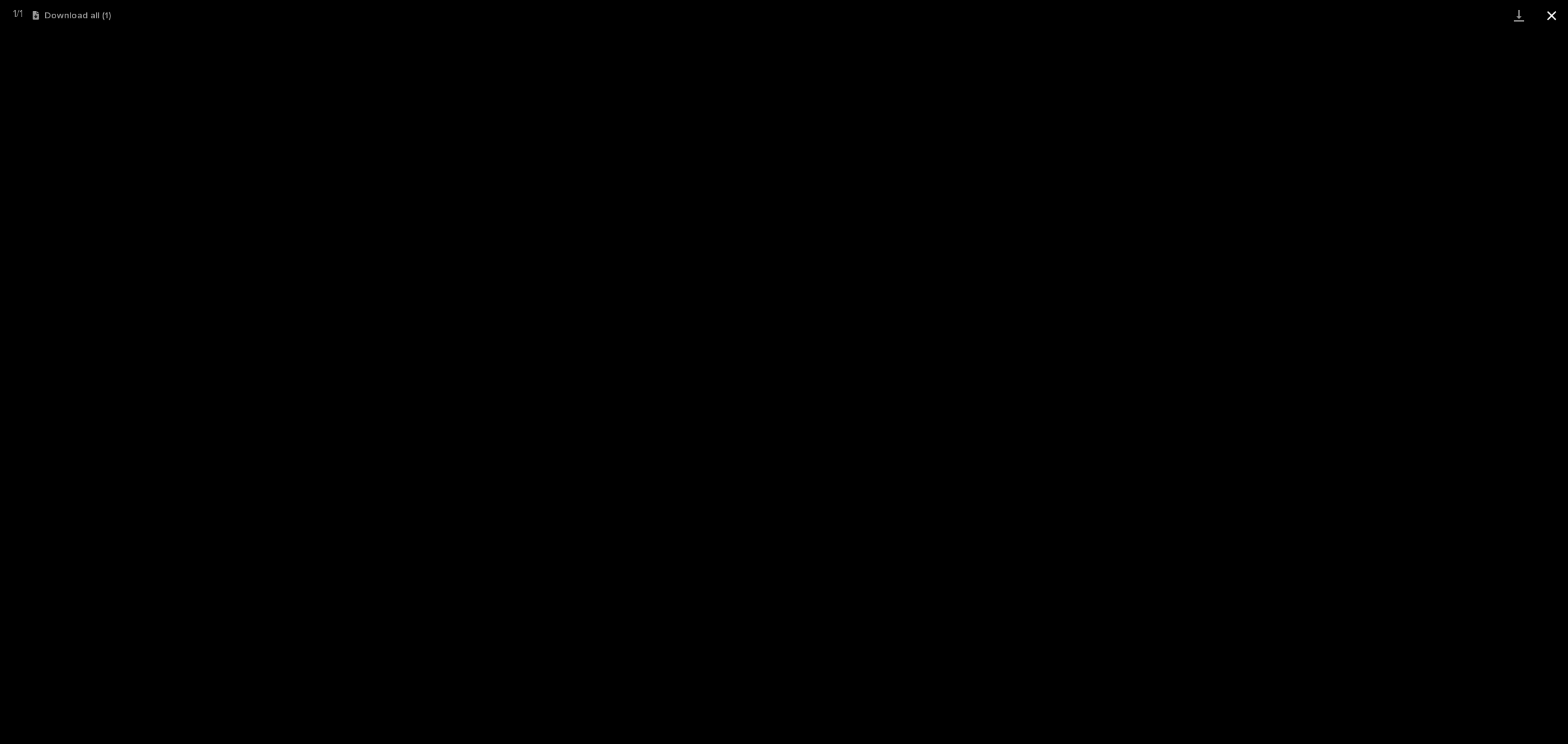
click at [1556, 12] on button "Close gallery" at bounding box center [1551, 15] width 32 height 31
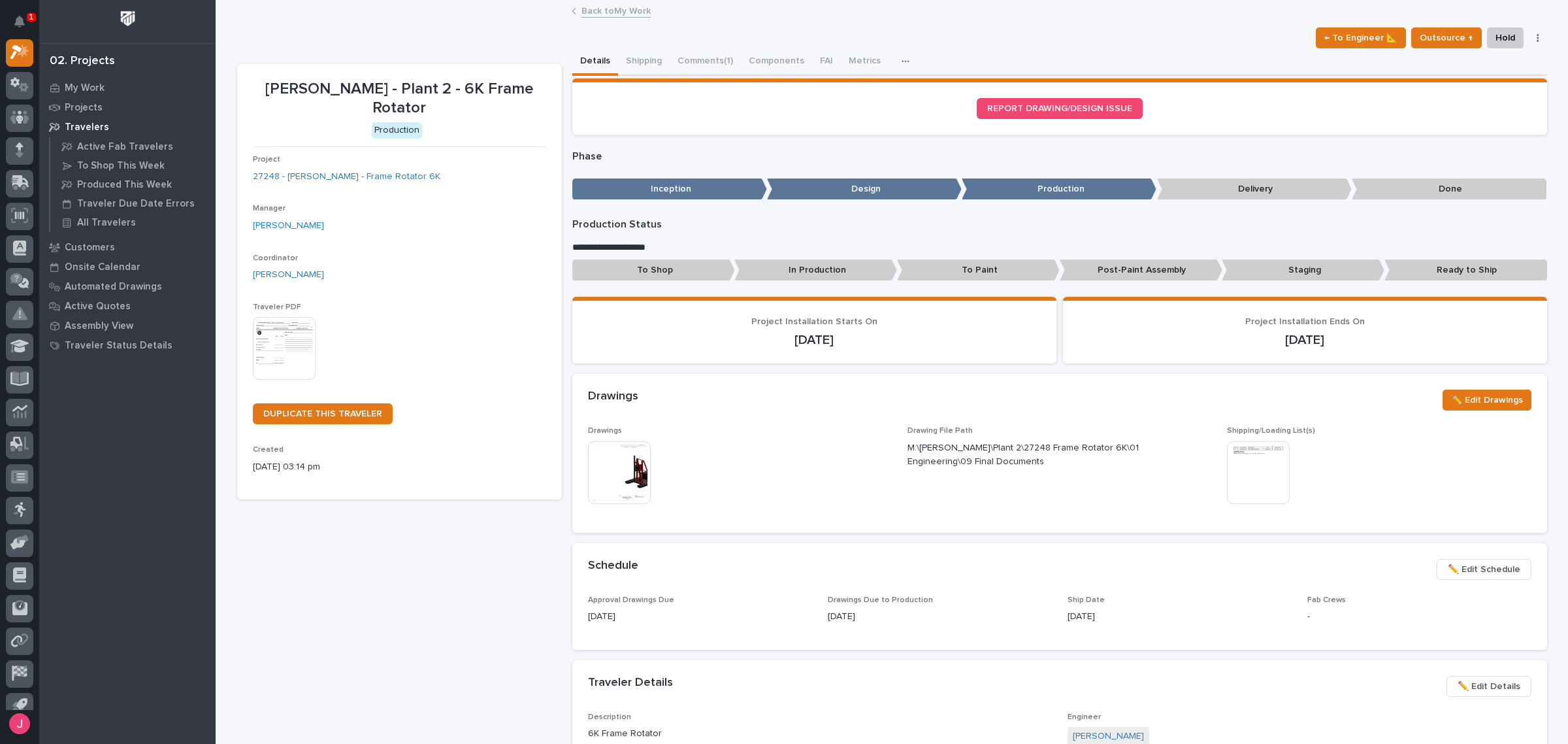
click at [615, 459] on img at bounding box center [619, 473] width 63 height 63
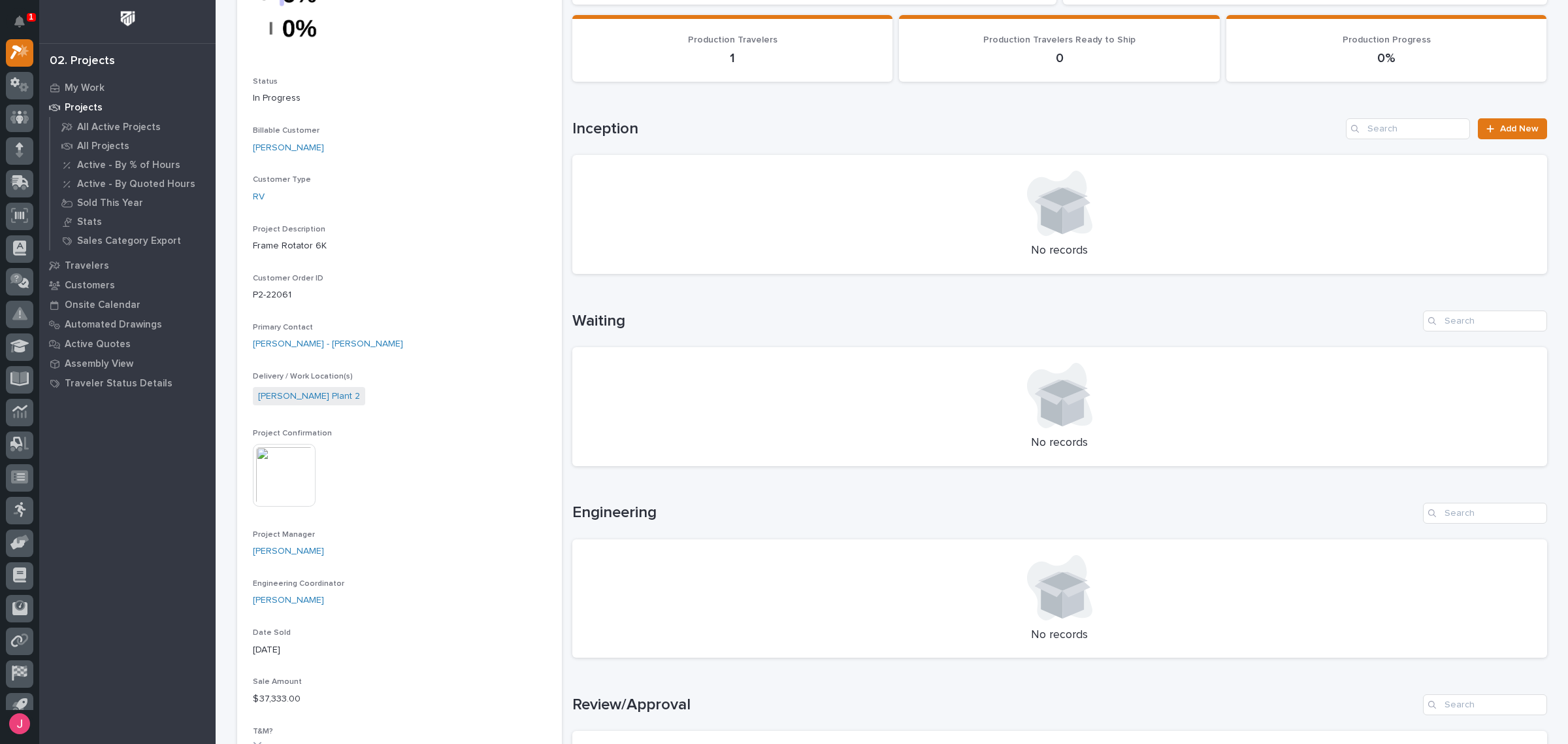
scroll to position [245, 0]
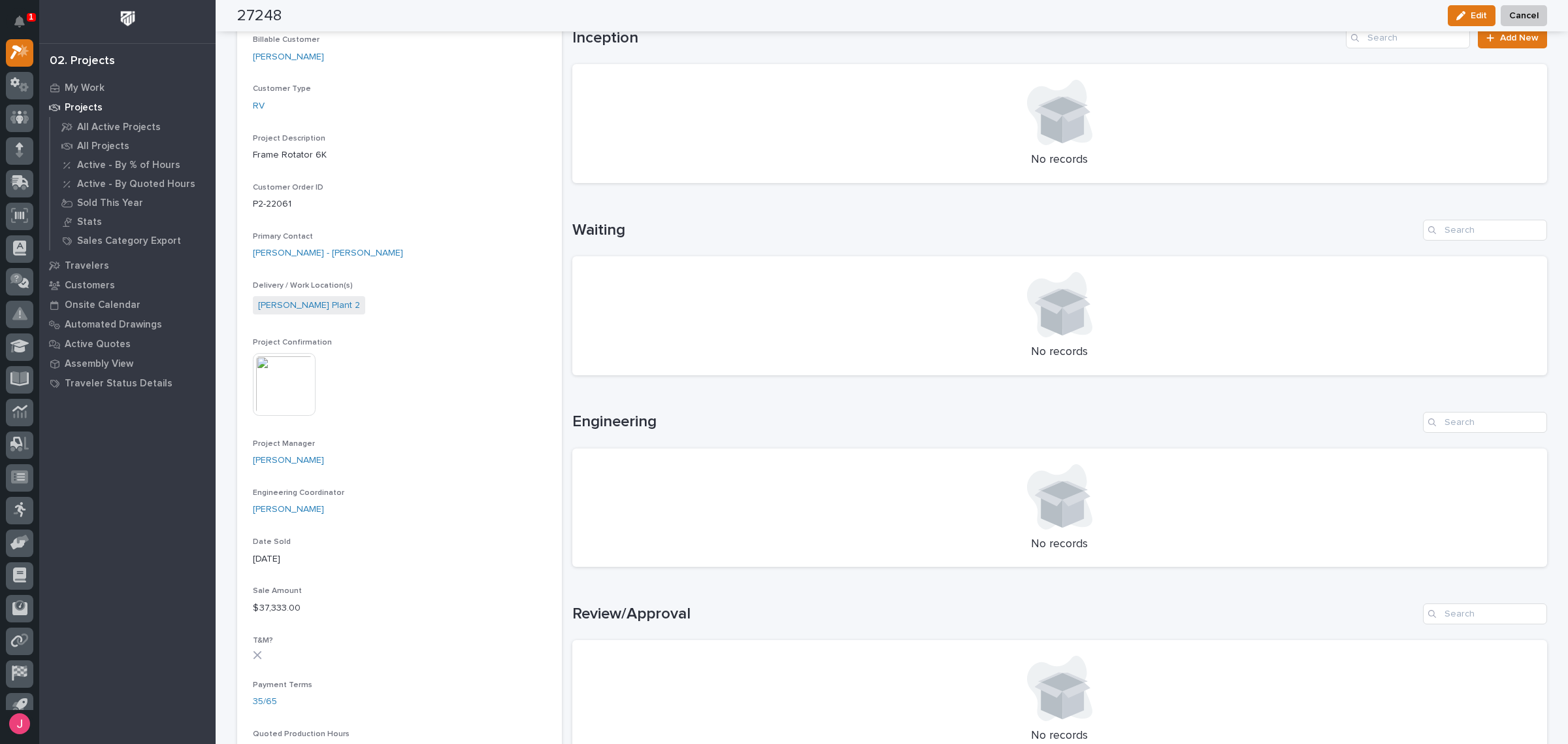
click at [307, 370] on img at bounding box center [285, 385] width 63 height 63
